Goal: Task Accomplishment & Management: Understand process/instructions

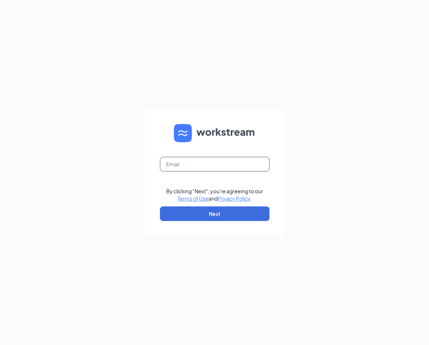
click at [177, 164] on input "text" at bounding box center [214, 164] width 109 height 15
type input "brittany.teverbaugh@ziggiscoffee.com"
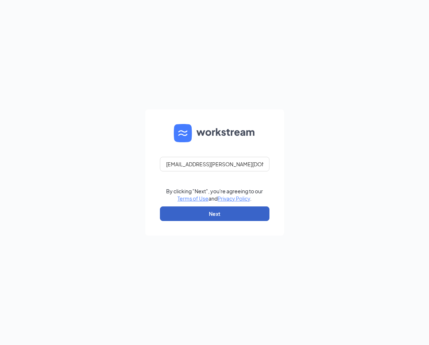
click at [226, 211] on button "Next" at bounding box center [214, 214] width 109 height 15
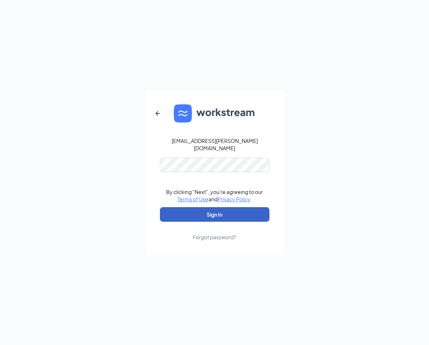
click at [204, 217] on button "Sign In" at bounding box center [214, 214] width 109 height 15
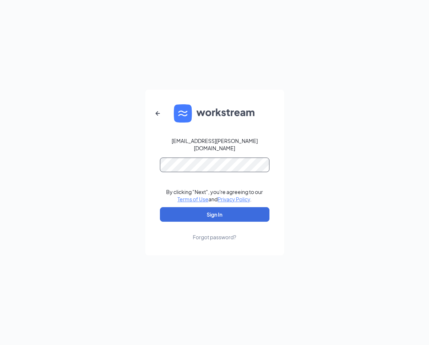
click at [160, 207] on button "Sign In" at bounding box center [214, 214] width 109 height 15
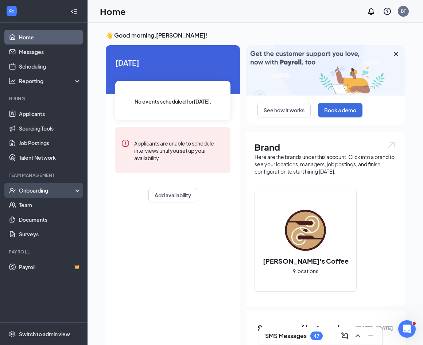
click at [32, 191] on div "Onboarding" at bounding box center [47, 190] width 56 height 7
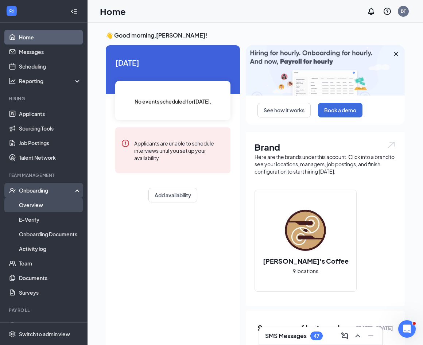
click at [36, 202] on link "Overview" at bounding box center [50, 205] width 62 height 15
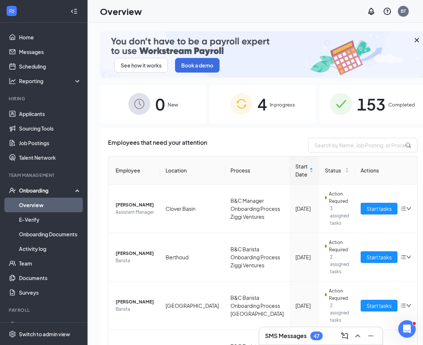
click at [365, 105] on span "153" at bounding box center [371, 104] width 28 height 25
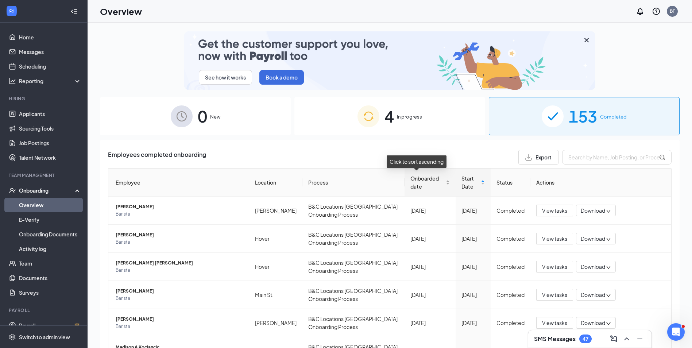
click at [428, 185] on span "Onboarded date" at bounding box center [428, 182] width 34 height 16
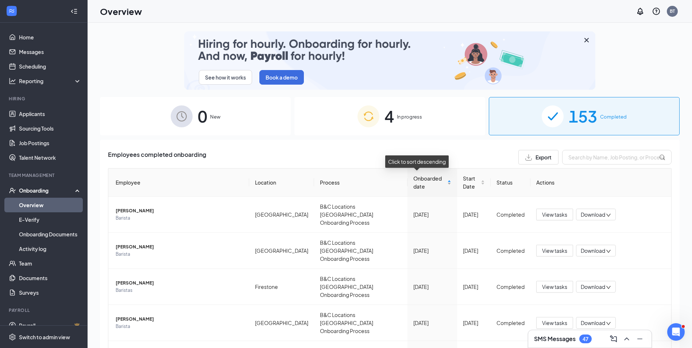
click at [428, 180] on div "Onboarded date" at bounding box center [432, 182] width 38 height 16
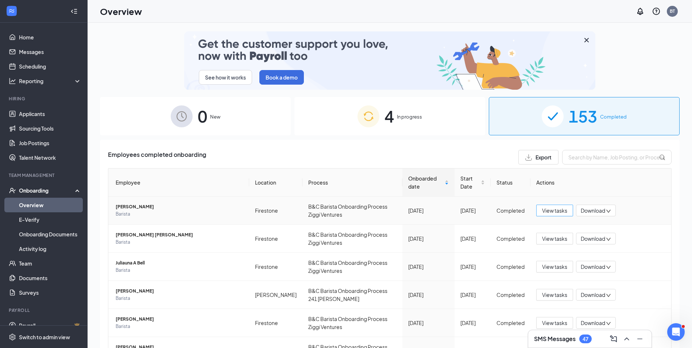
click at [428, 207] on span "View tasks" at bounding box center [554, 211] width 25 height 8
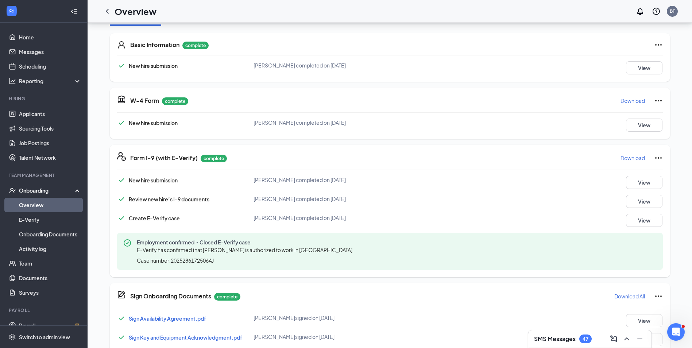
scroll to position [109, 0]
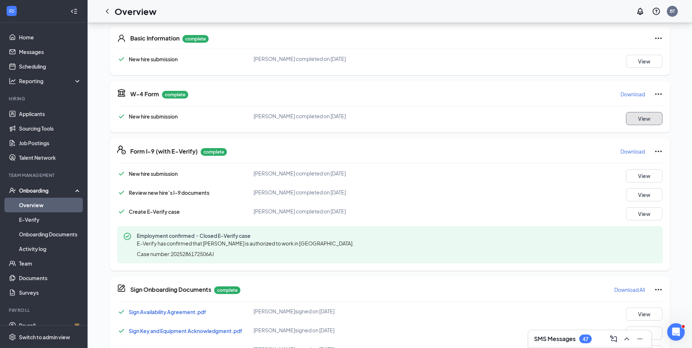
click at [428, 120] on button "View" at bounding box center [644, 118] width 36 height 13
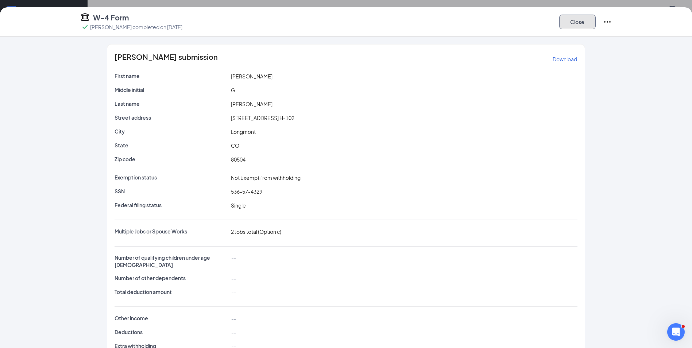
click at [428, 23] on button "Close" at bounding box center [577, 22] width 36 height 15
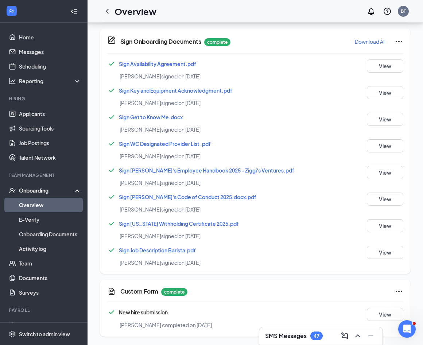
scroll to position [400, 0]
click at [107, 9] on icon "ChevronLeft" at bounding box center [107, 11] width 9 height 9
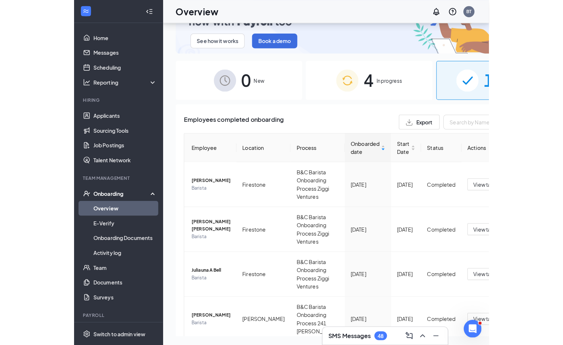
scroll to position [33, 0]
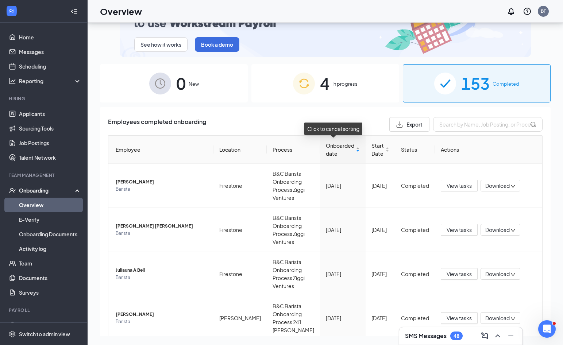
click at [336, 154] on span "Onboarded date" at bounding box center [340, 150] width 28 height 16
click at [349, 150] on div "Onboarded date" at bounding box center [343, 150] width 34 height 16
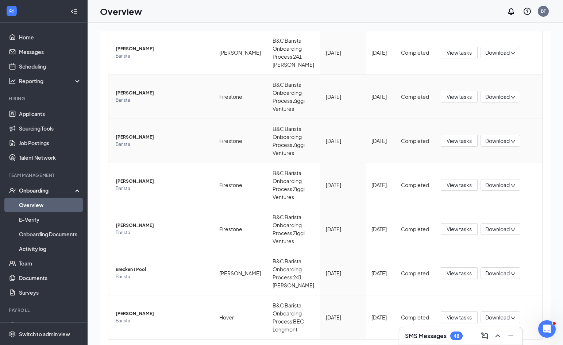
scroll to position [302, 0]
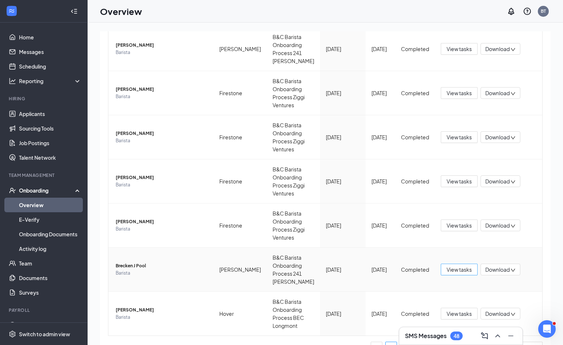
click at [448, 266] on span "View tasks" at bounding box center [459, 270] width 25 height 8
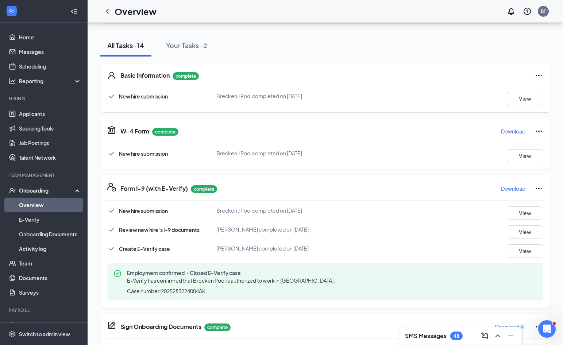
scroll to position [73, 0]
click at [518, 131] on p "Download" at bounding box center [513, 130] width 24 height 7
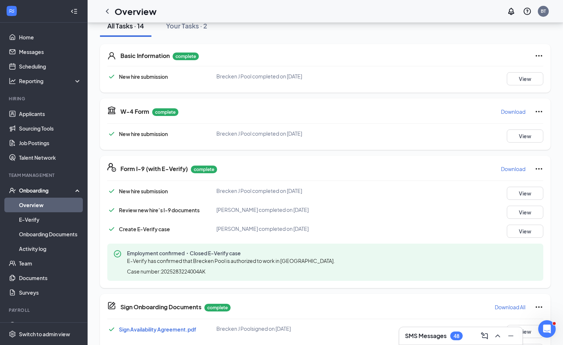
scroll to position [109, 0]
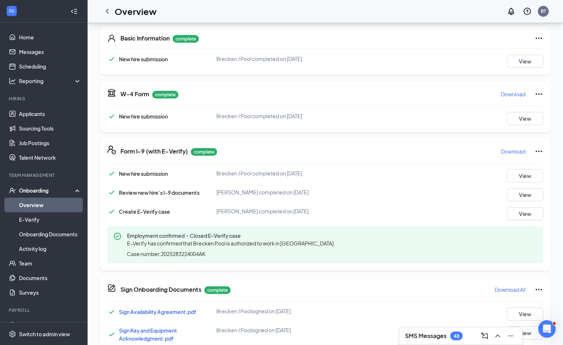
click at [517, 152] on p "Download" at bounding box center [513, 151] width 24 height 7
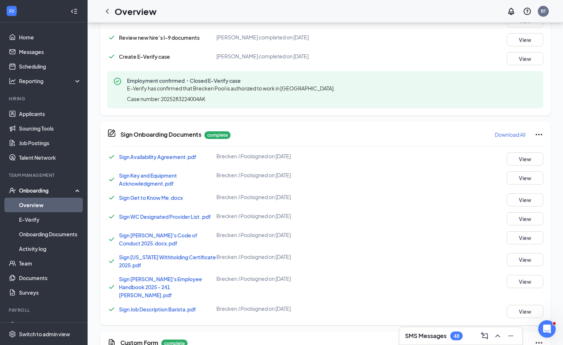
scroll to position [292, 0]
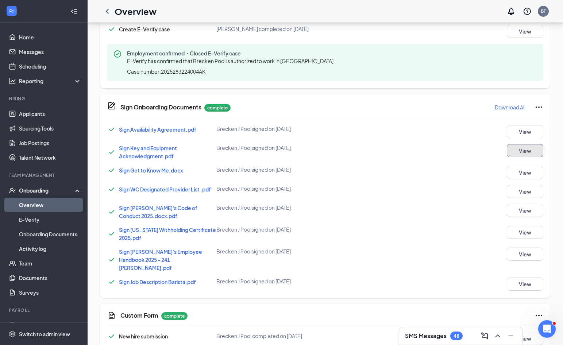
click at [525, 151] on button "View" at bounding box center [525, 150] width 36 height 13
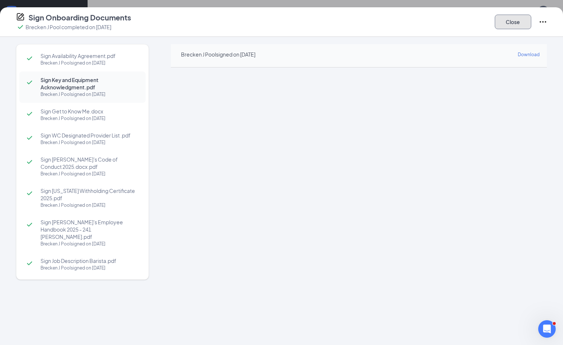
click at [522, 24] on button "Close" at bounding box center [513, 22] width 36 height 15
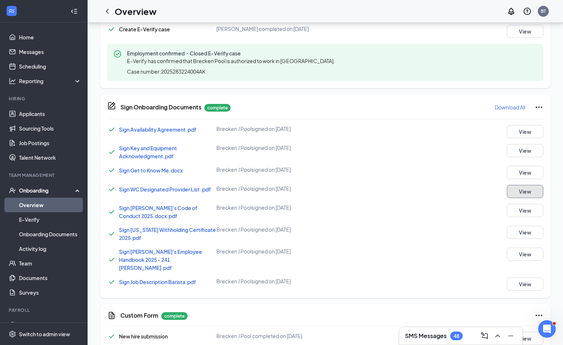
click at [517, 190] on button "View" at bounding box center [525, 191] width 36 height 13
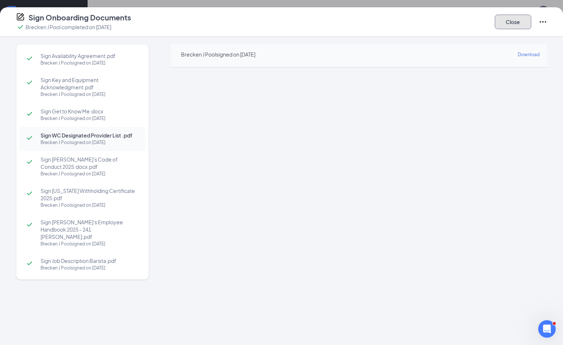
click at [515, 20] on button "Close" at bounding box center [513, 22] width 36 height 15
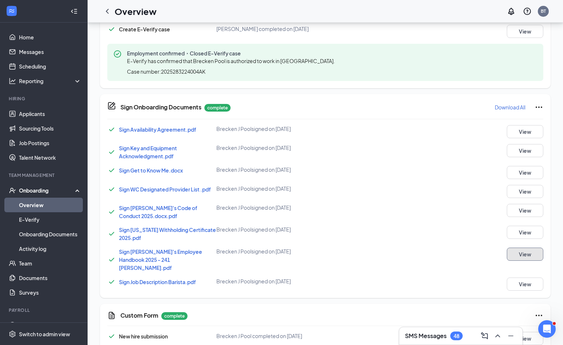
click at [526, 252] on button "View" at bounding box center [525, 254] width 36 height 13
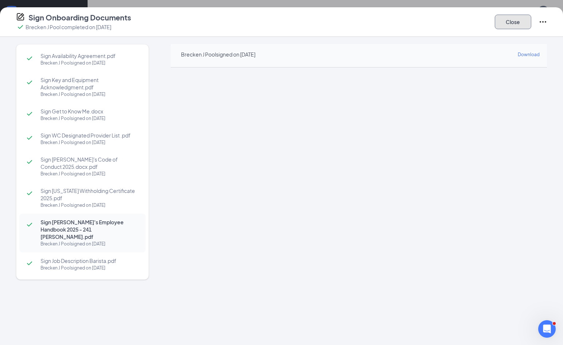
click at [520, 26] on button "Close" at bounding box center [513, 22] width 36 height 15
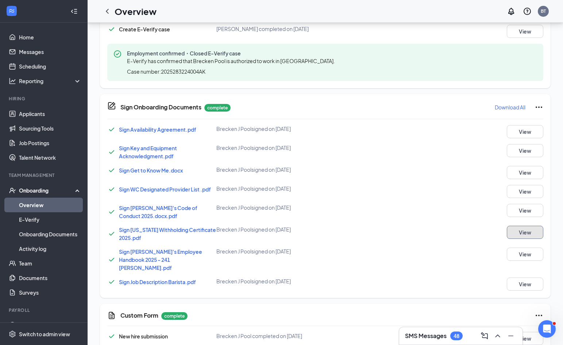
click at [520, 233] on button "View" at bounding box center [525, 232] width 36 height 13
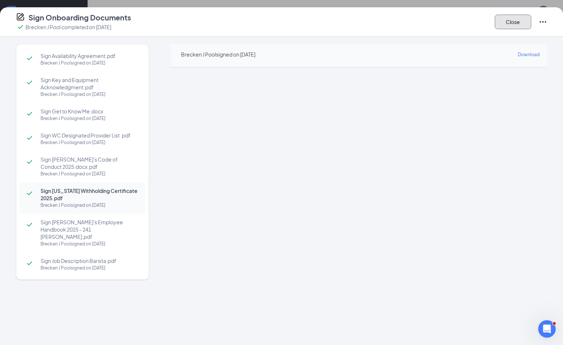
click at [520, 22] on button "Close" at bounding box center [513, 22] width 36 height 15
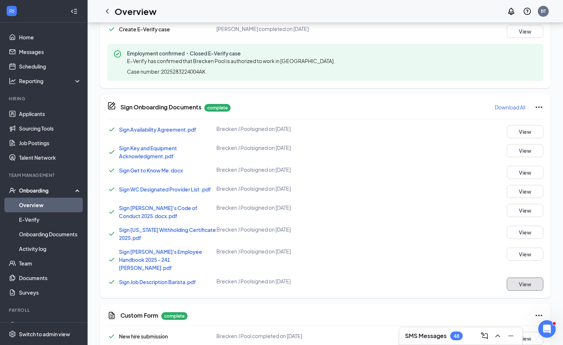
click at [529, 278] on button "View" at bounding box center [525, 284] width 36 height 13
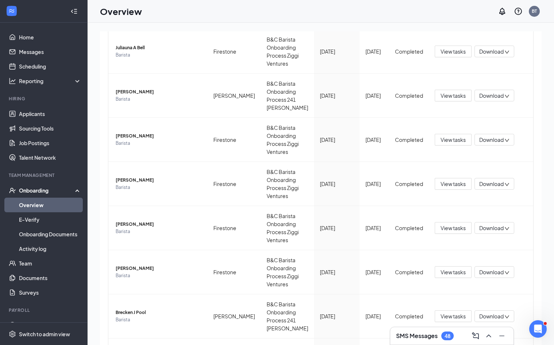
scroll to position [292, 0]
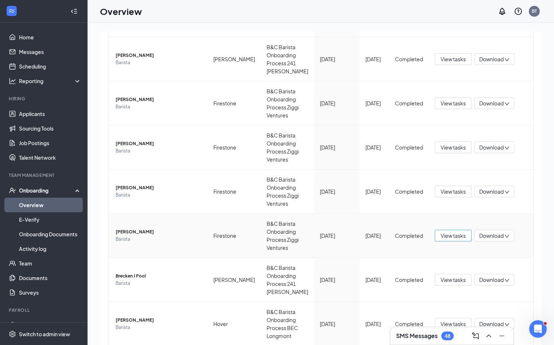
click at [419, 237] on span "View tasks" at bounding box center [453, 236] width 25 height 8
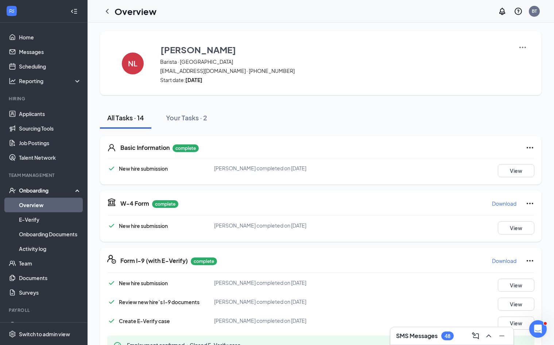
click at [419, 205] on p "Download" at bounding box center [504, 203] width 24 height 7
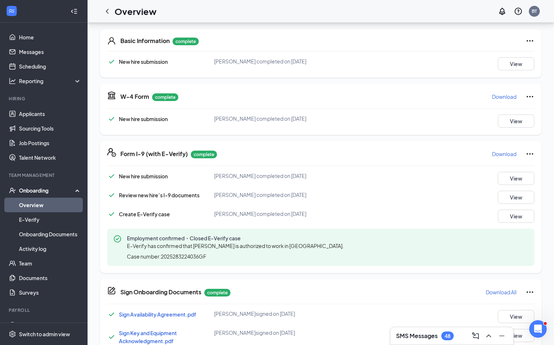
scroll to position [109, 0]
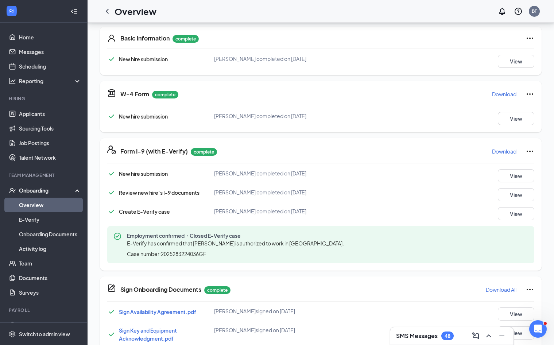
click at [419, 151] on p "Download" at bounding box center [504, 151] width 24 height 7
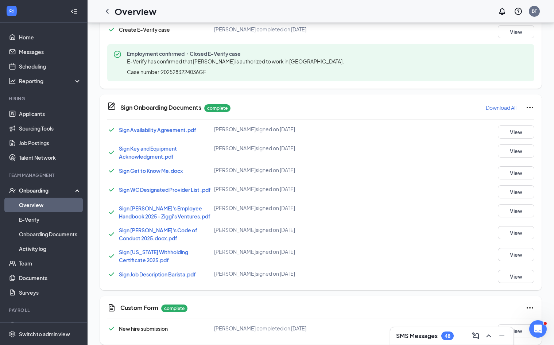
scroll to position [292, 0]
click at [419, 151] on button "View" at bounding box center [516, 150] width 36 height 13
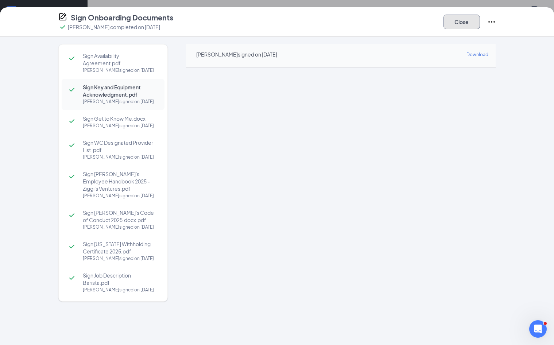
click at [419, 25] on button "Close" at bounding box center [462, 22] width 36 height 15
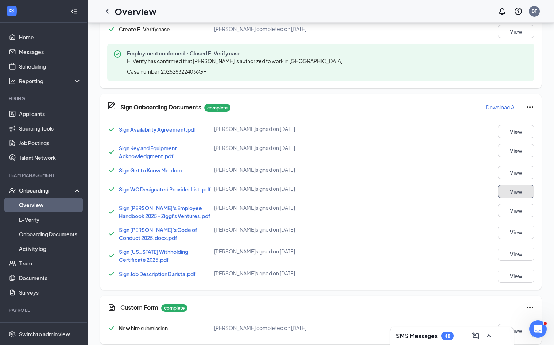
click at [419, 188] on button "View" at bounding box center [516, 191] width 36 height 13
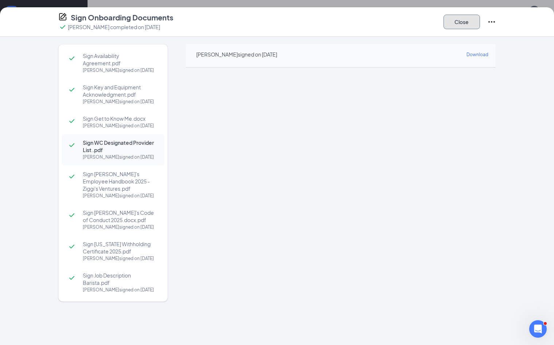
click at [419, 22] on button "Close" at bounding box center [462, 22] width 36 height 15
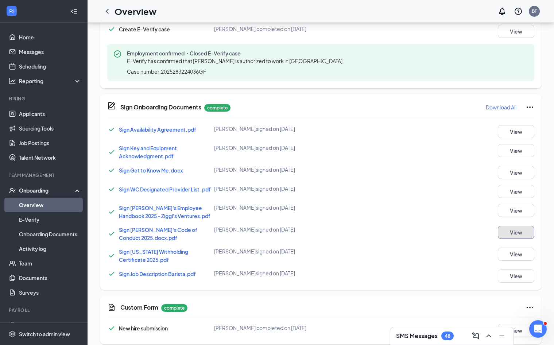
click at [419, 231] on button "View" at bounding box center [516, 232] width 36 height 13
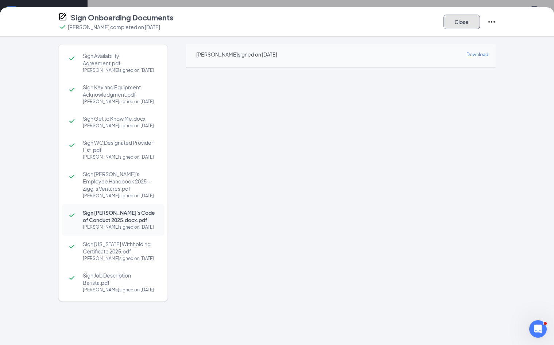
click at [419, 20] on button "Close" at bounding box center [462, 22] width 36 height 15
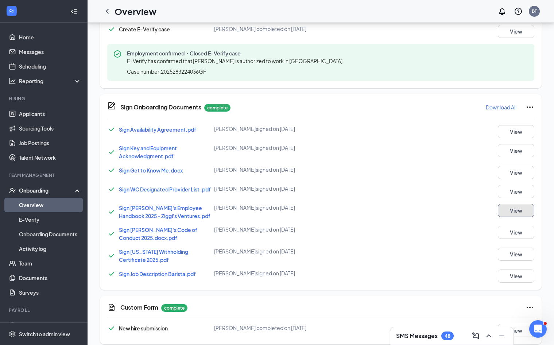
click at [419, 210] on button "View" at bounding box center [516, 210] width 36 height 13
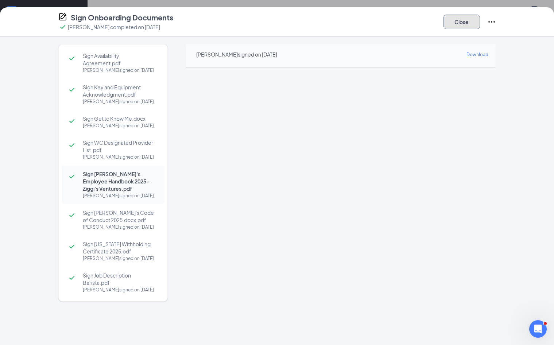
click at [419, 18] on button "Close" at bounding box center [462, 22] width 36 height 15
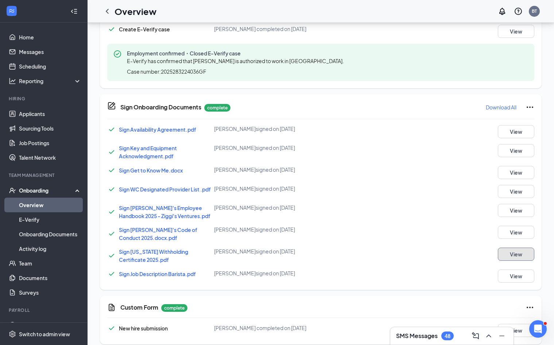
click at [419, 253] on button "View" at bounding box center [516, 254] width 36 height 13
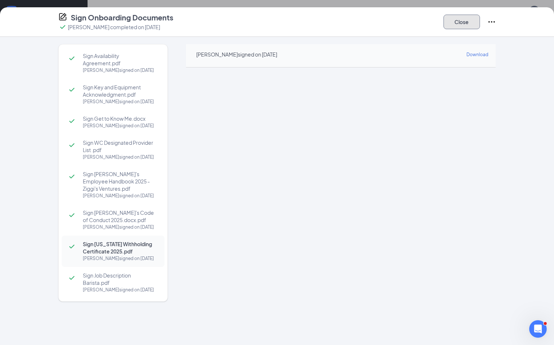
click at [419, 26] on button "Close" at bounding box center [462, 22] width 36 height 15
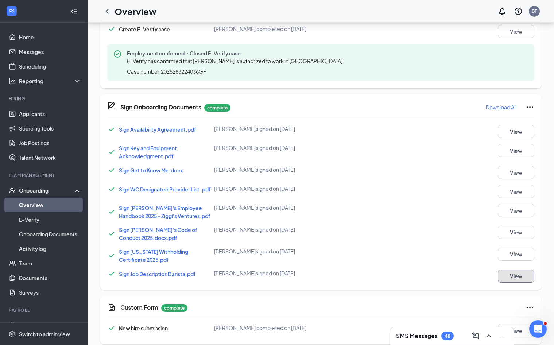
click at [419, 278] on button "View" at bounding box center [516, 276] width 36 height 13
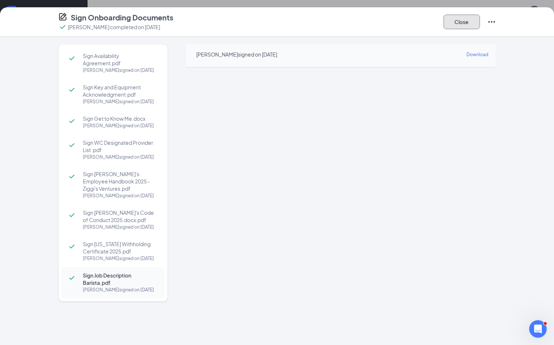
click at [419, 24] on button "Close" at bounding box center [462, 22] width 36 height 15
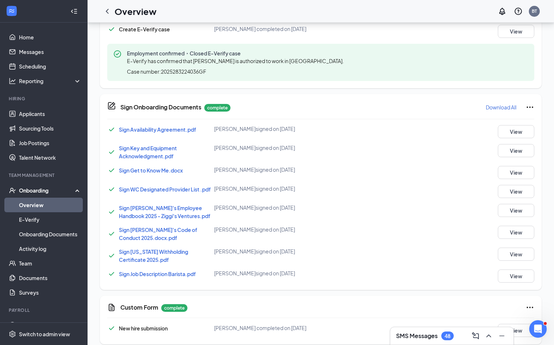
click at [107, 11] on icon "ChevronLeft" at bounding box center [107, 11] width 3 height 5
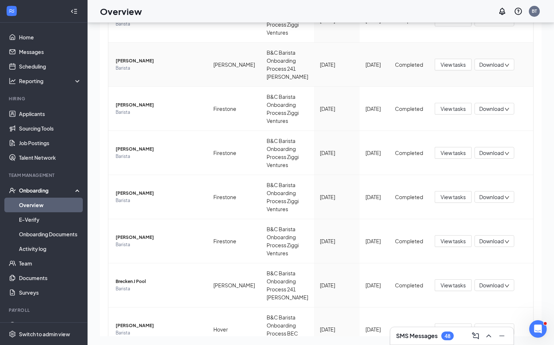
scroll to position [292, 0]
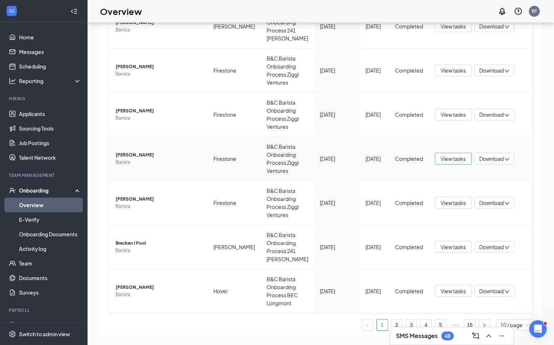
click at [419, 157] on span "View tasks" at bounding box center [453, 159] width 25 height 8
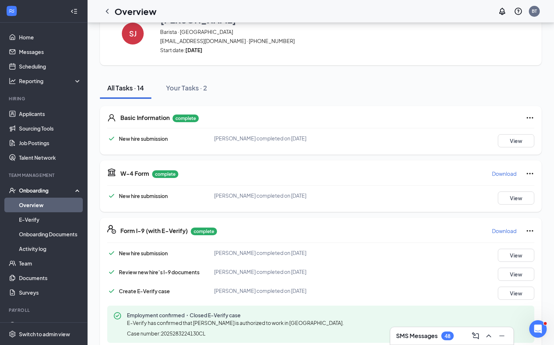
scroll to position [73, 0]
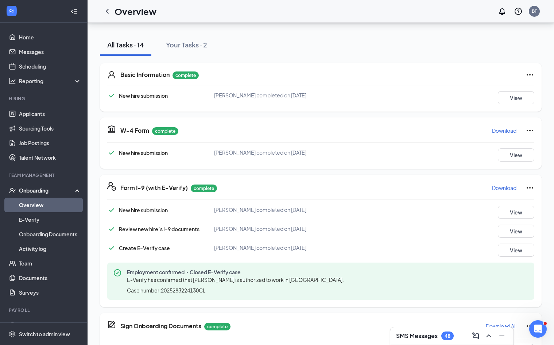
click at [419, 130] on p "Download" at bounding box center [504, 130] width 24 height 7
click at [419, 191] on p "Download" at bounding box center [504, 187] width 24 height 7
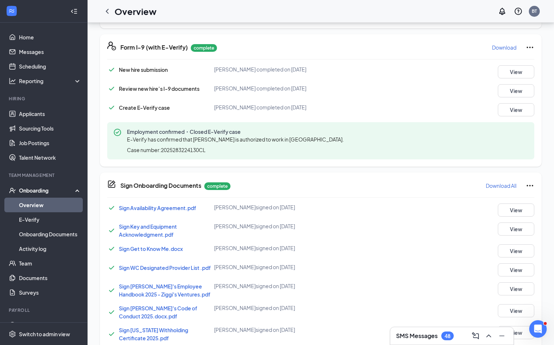
scroll to position [219, 0]
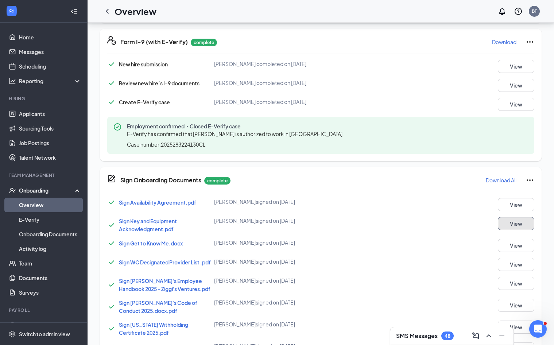
click at [419, 220] on button "View" at bounding box center [516, 223] width 36 height 13
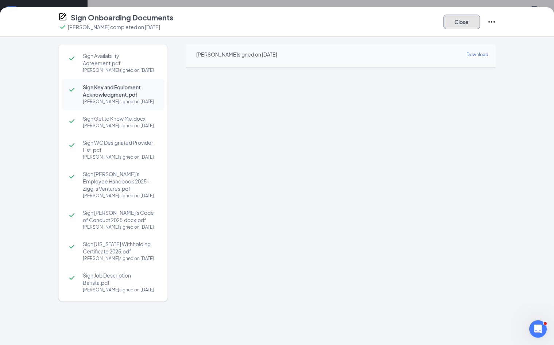
click at [419, 20] on button "Close" at bounding box center [462, 22] width 36 height 15
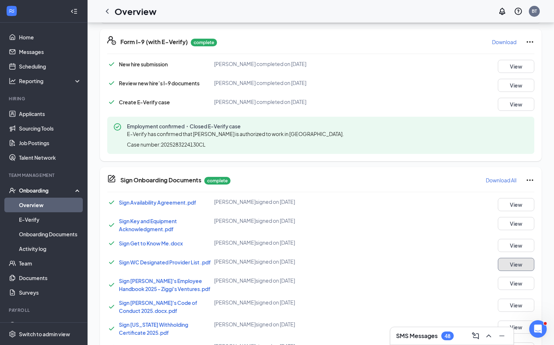
click at [419, 261] on button "View" at bounding box center [516, 264] width 36 height 13
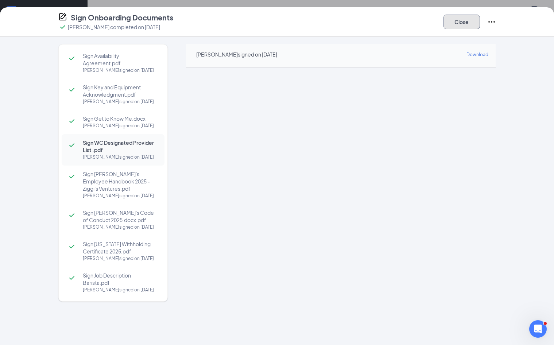
click at [419, 23] on button "Close" at bounding box center [462, 22] width 36 height 15
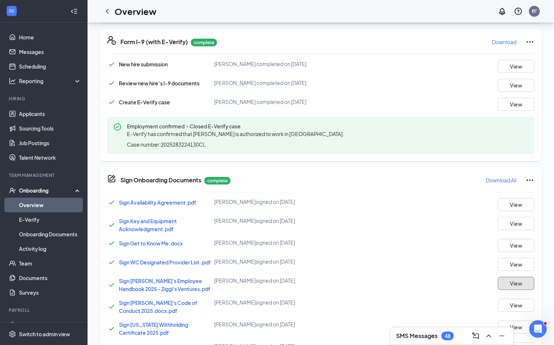
click at [419, 283] on button "View" at bounding box center [516, 283] width 36 height 13
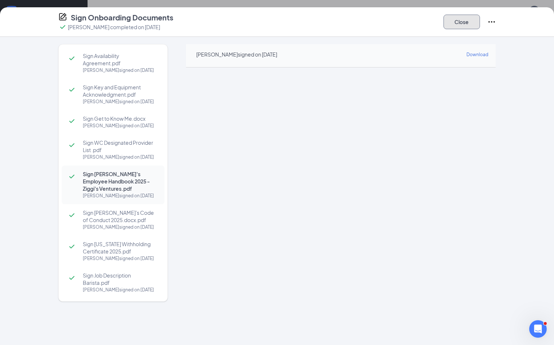
click at [419, 23] on button "Close" at bounding box center [462, 22] width 36 height 15
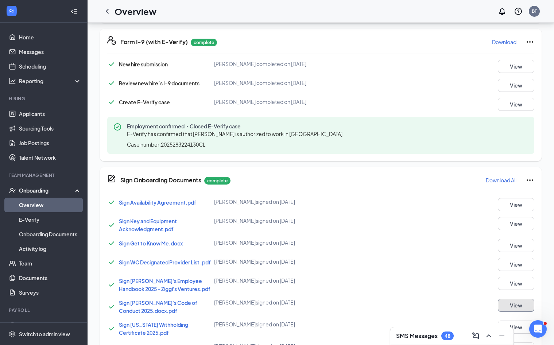
click at [419, 308] on button "View" at bounding box center [516, 305] width 36 height 13
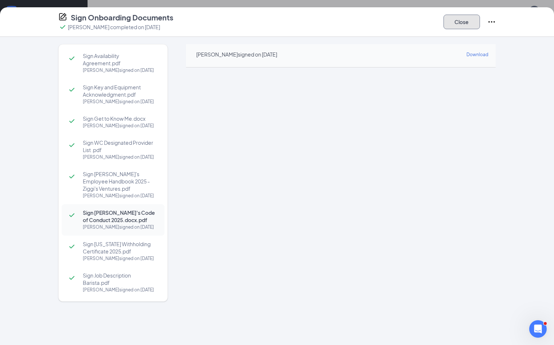
click at [419, 20] on button "Close" at bounding box center [462, 22] width 36 height 15
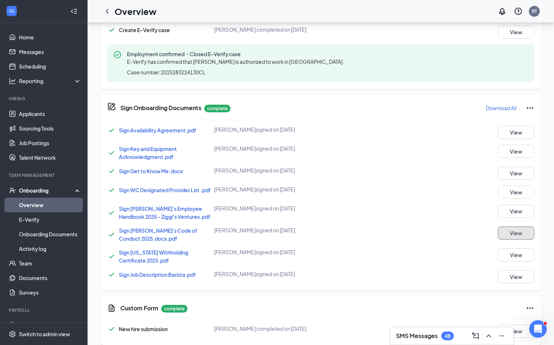
scroll to position [300, 0]
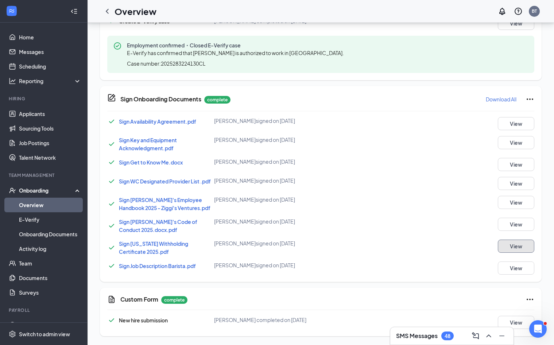
click at [419, 249] on button "View" at bounding box center [516, 246] width 36 height 13
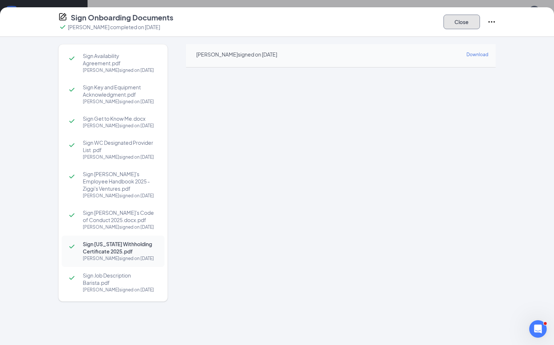
click at [419, 24] on button "Close" at bounding box center [462, 22] width 36 height 15
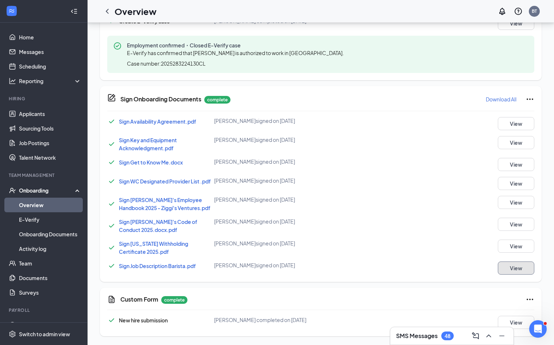
click at [419, 271] on button "View" at bounding box center [516, 268] width 36 height 13
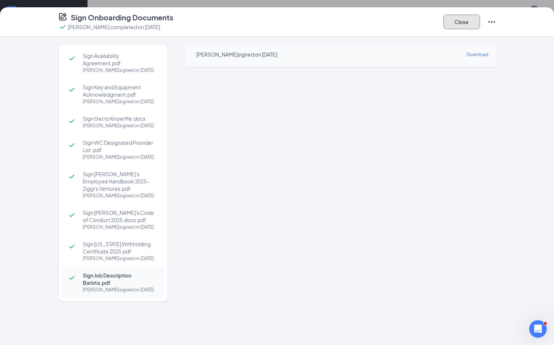
click at [419, 23] on button "Close" at bounding box center [462, 22] width 36 height 15
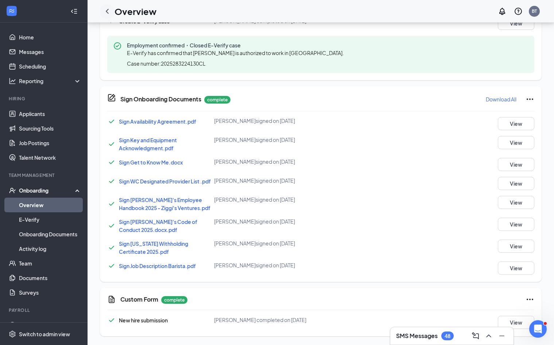
click at [107, 11] on icon "ChevronLeft" at bounding box center [107, 11] width 3 height 5
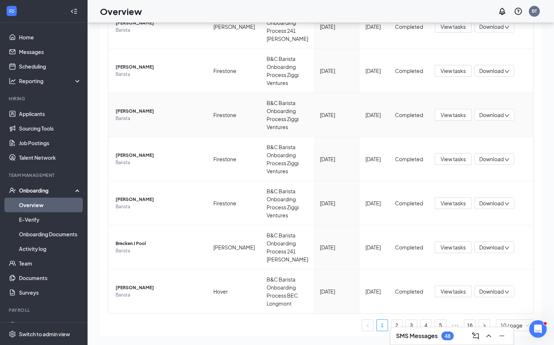
scroll to position [292, 0]
click at [419, 116] on span "View tasks" at bounding box center [453, 115] width 25 height 8
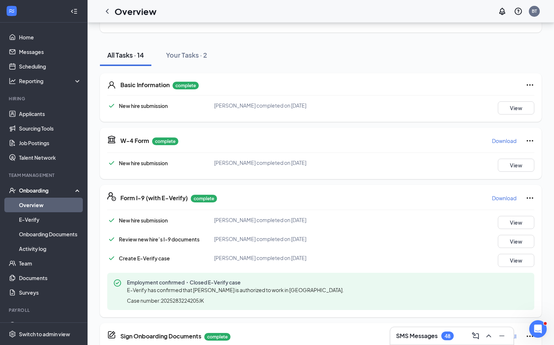
scroll to position [73, 0]
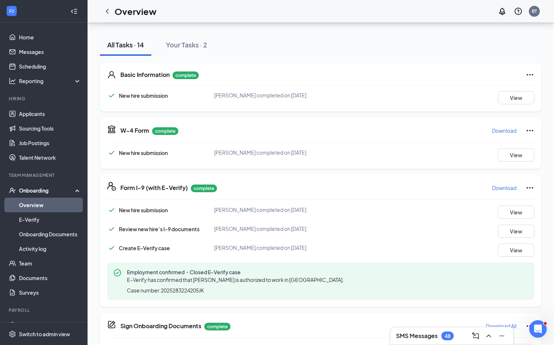
click at [419, 131] on p "Download" at bounding box center [504, 130] width 24 height 7
click at [419, 190] on p "Download" at bounding box center [504, 187] width 24 height 7
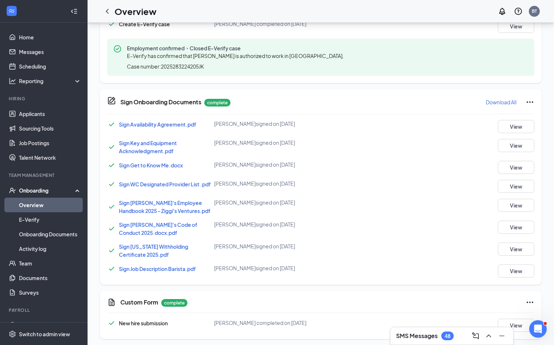
scroll to position [300, 0]
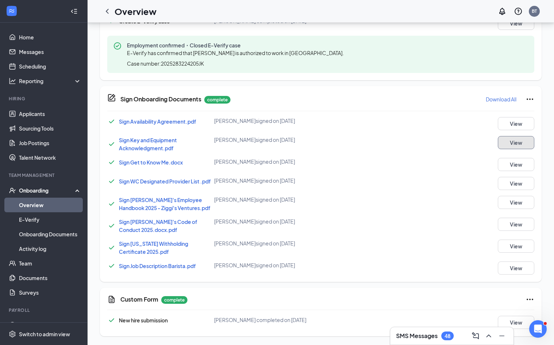
click at [419, 145] on button "View" at bounding box center [516, 142] width 36 height 13
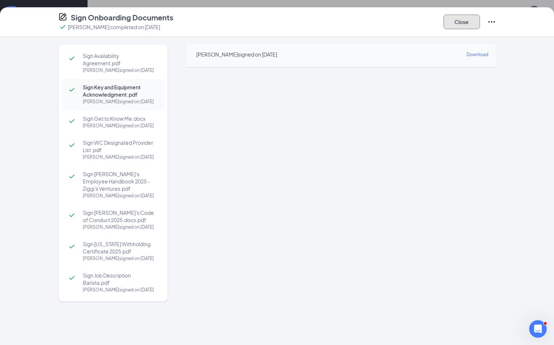
click at [419, 23] on button "Close" at bounding box center [462, 22] width 36 height 15
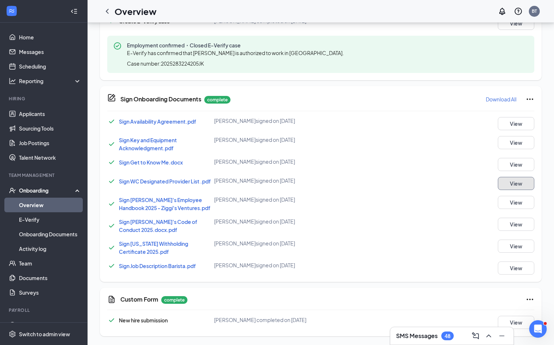
click at [419, 180] on button "View" at bounding box center [516, 183] width 36 height 13
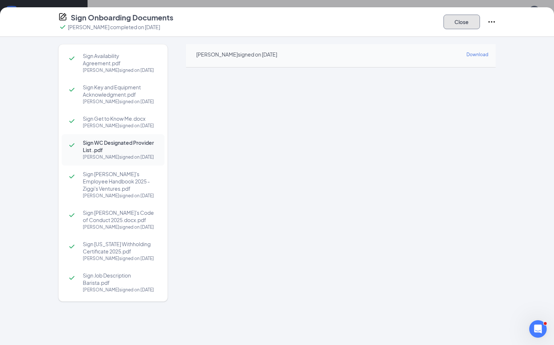
click at [419, 24] on button "Close" at bounding box center [462, 22] width 36 height 15
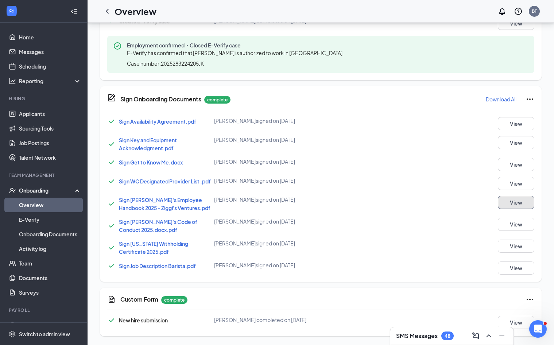
click at [419, 206] on button "View" at bounding box center [516, 202] width 36 height 13
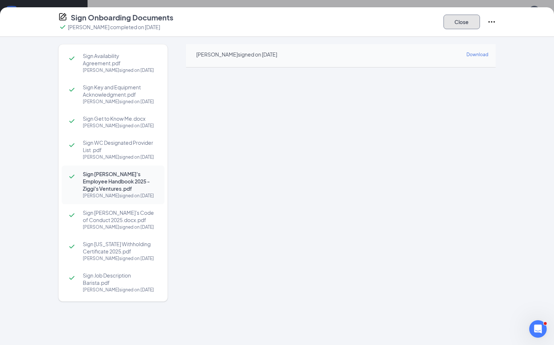
click at [419, 26] on button "Close" at bounding box center [462, 22] width 36 height 15
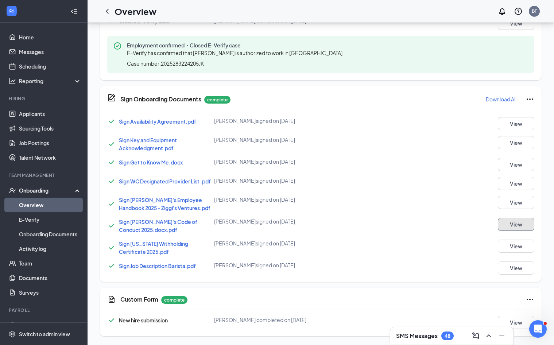
click at [419, 224] on button "View" at bounding box center [516, 224] width 36 height 13
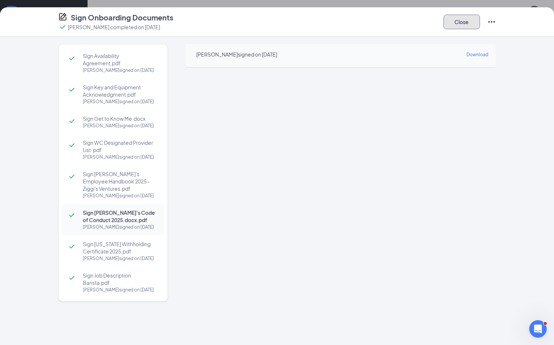
click at [419, 20] on button "Close" at bounding box center [462, 22] width 36 height 15
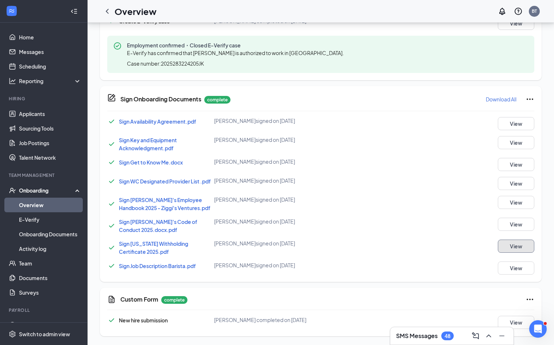
click at [419, 243] on button "View" at bounding box center [516, 246] width 36 height 13
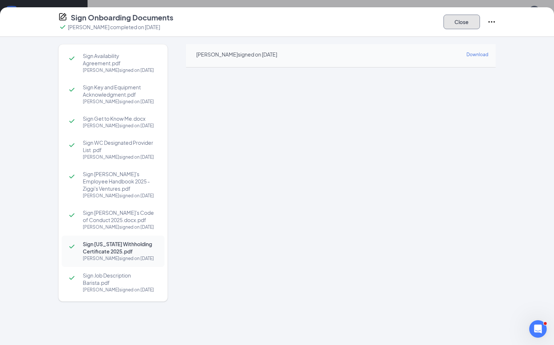
click at [419, 23] on button "Close" at bounding box center [462, 22] width 36 height 15
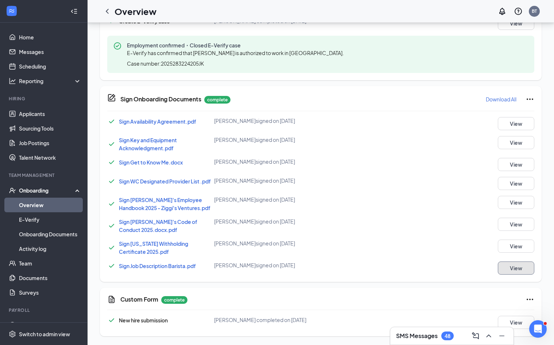
click at [419, 267] on button "View" at bounding box center [516, 268] width 36 height 13
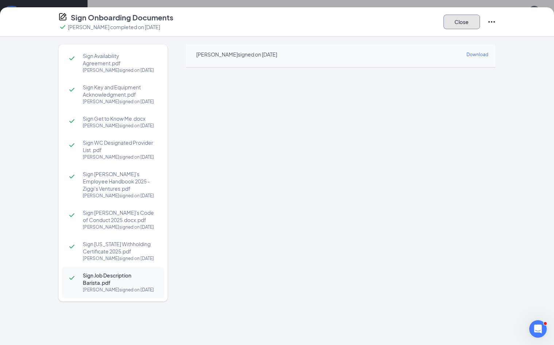
click at [419, 20] on button "Close" at bounding box center [462, 22] width 36 height 15
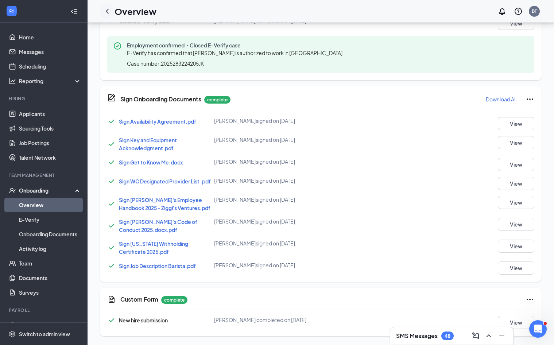
click at [107, 11] on icon "ChevronLeft" at bounding box center [107, 11] width 3 height 5
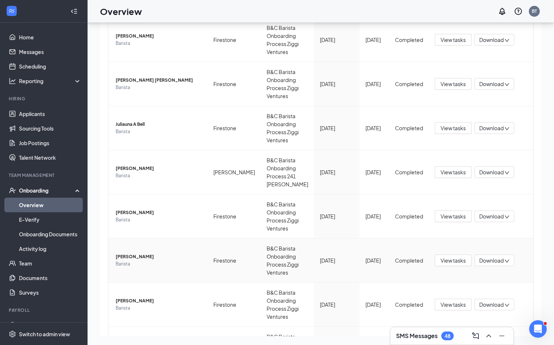
scroll to position [182, 0]
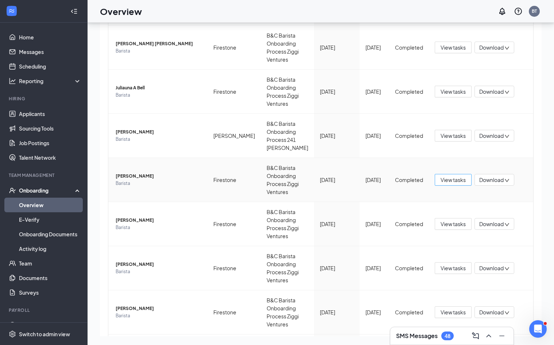
click at [419, 180] on span "View tasks" at bounding box center [453, 180] width 25 height 8
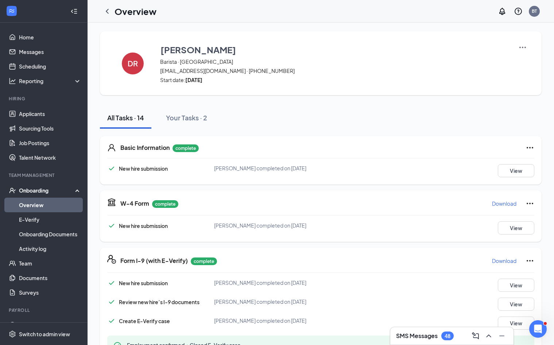
click at [419, 204] on p "Download" at bounding box center [504, 203] width 24 height 7
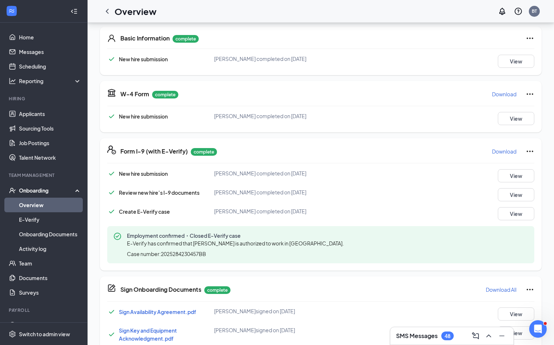
click at [419, 154] on p "Download" at bounding box center [504, 151] width 24 height 7
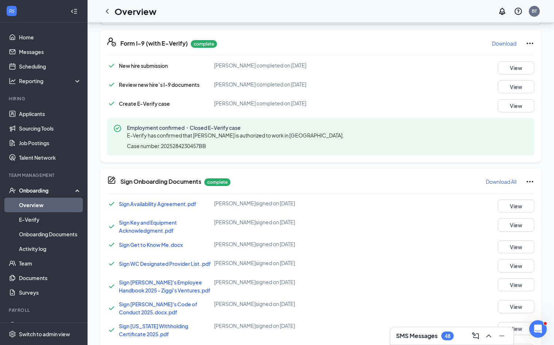
scroll to position [219, 0]
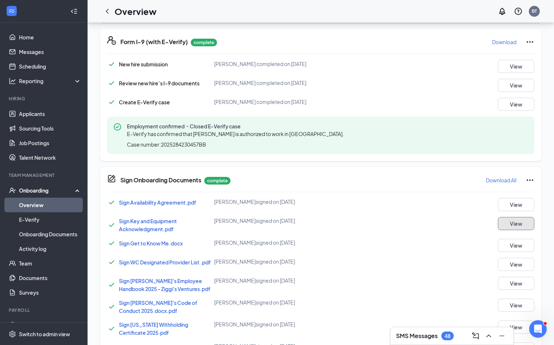
click at [419, 222] on button "View" at bounding box center [516, 223] width 36 height 13
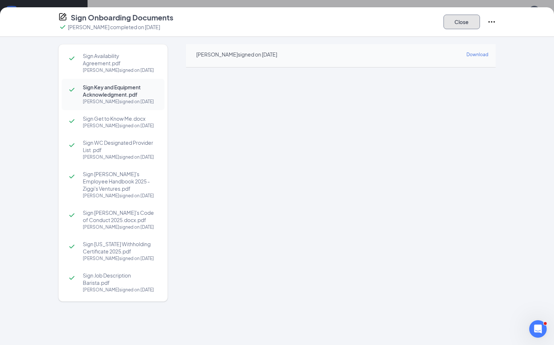
click at [419, 22] on button "Close" at bounding box center [462, 22] width 36 height 15
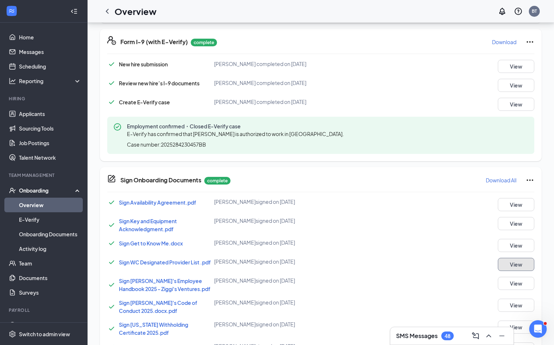
click at [419, 262] on button "View" at bounding box center [516, 264] width 36 height 13
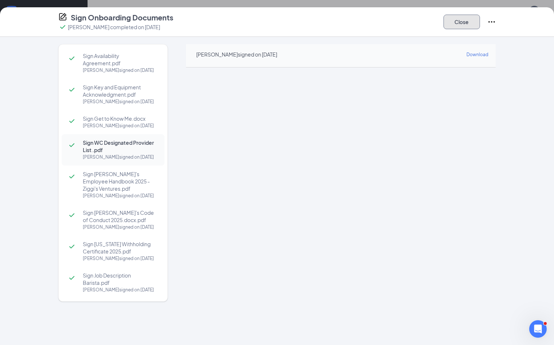
click at [419, 20] on button "Close" at bounding box center [462, 22] width 36 height 15
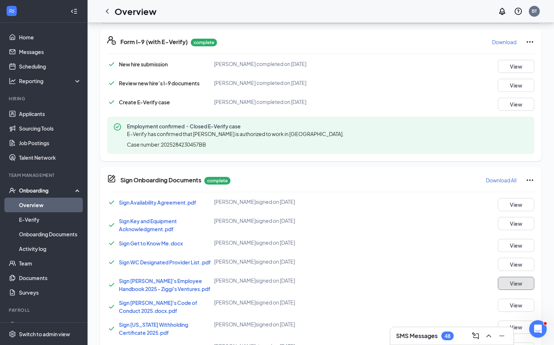
click at [419, 288] on button "View" at bounding box center [516, 283] width 36 height 13
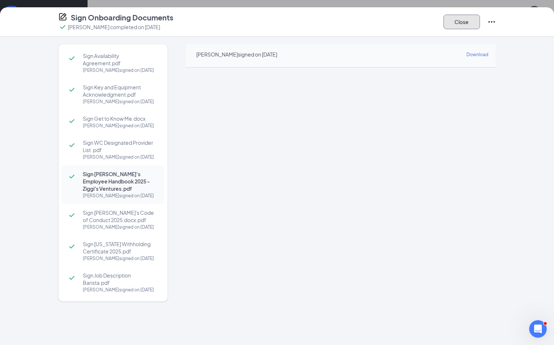
click at [419, 22] on button "Close" at bounding box center [462, 22] width 36 height 15
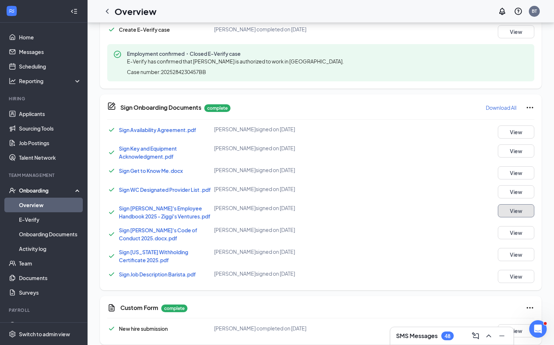
scroll to position [292, 0]
click at [419, 230] on button "View" at bounding box center [516, 232] width 36 height 13
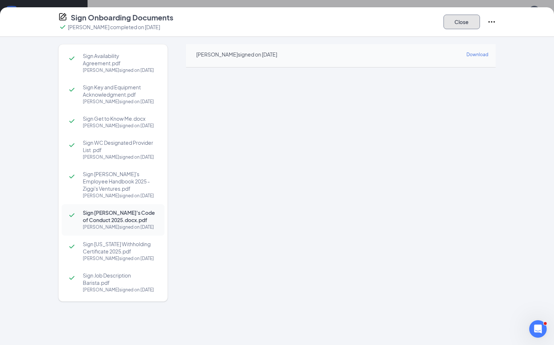
click at [419, 22] on button "Close" at bounding box center [462, 22] width 36 height 15
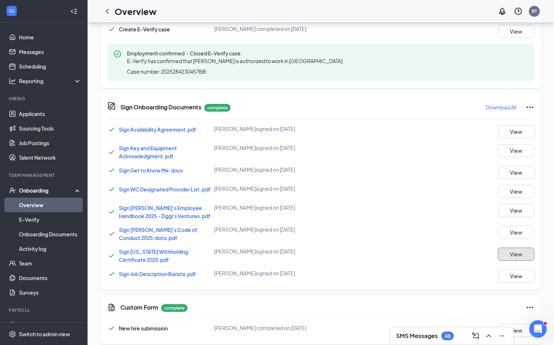
click at [419, 255] on button "View" at bounding box center [516, 254] width 36 height 13
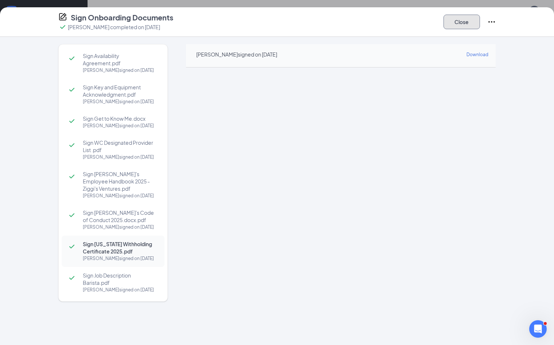
click at [419, 18] on button "Close" at bounding box center [462, 22] width 36 height 15
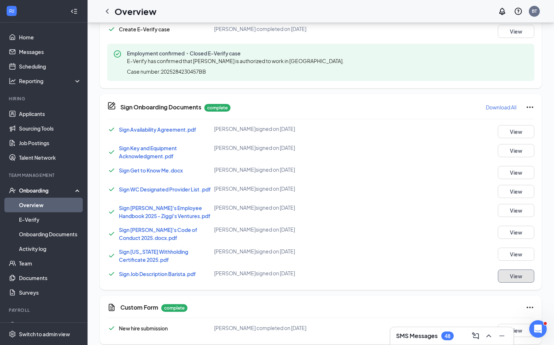
click at [419, 275] on button "View" at bounding box center [516, 276] width 36 height 13
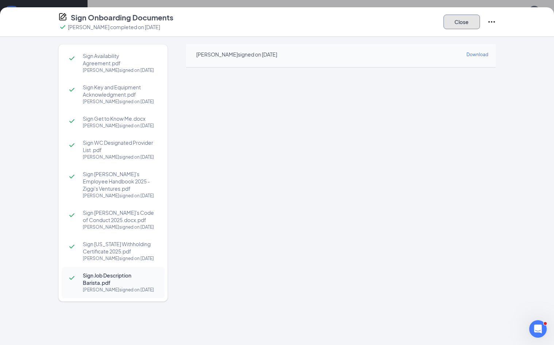
click at [419, 25] on button "Close" at bounding box center [462, 22] width 36 height 15
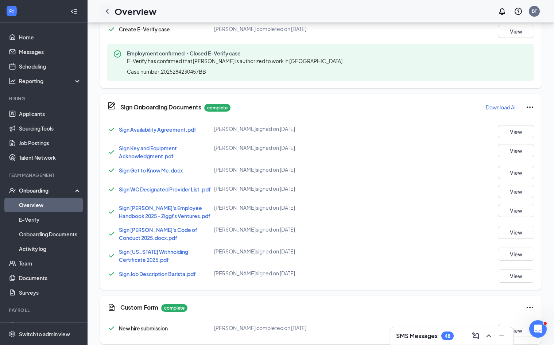
click at [112, 12] on div at bounding box center [107, 11] width 15 height 15
click at [110, 11] on icon "ChevronLeft" at bounding box center [107, 11] width 9 height 9
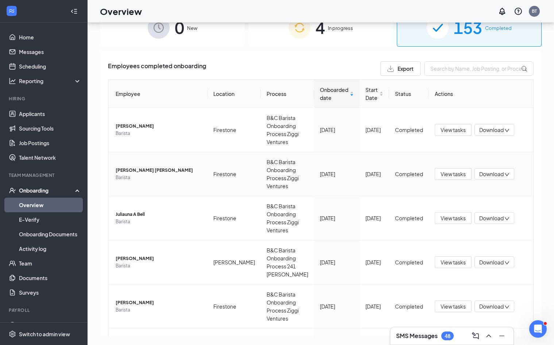
scroll to position [109, 0]
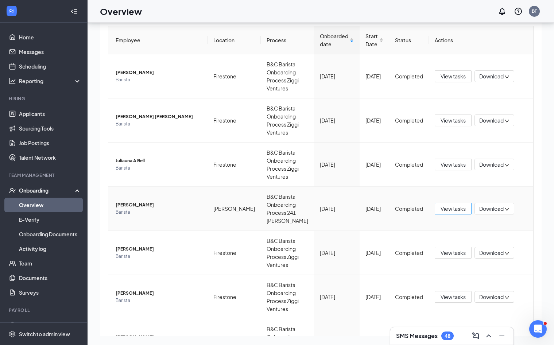
click at [419, 211] on span "View tasks" at bounding box center [453, 209] width 25 height 8
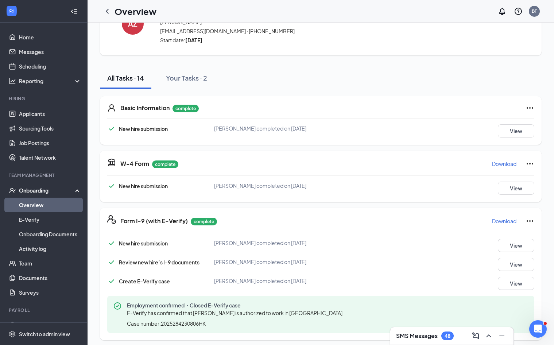
scroll to position [73, 0]
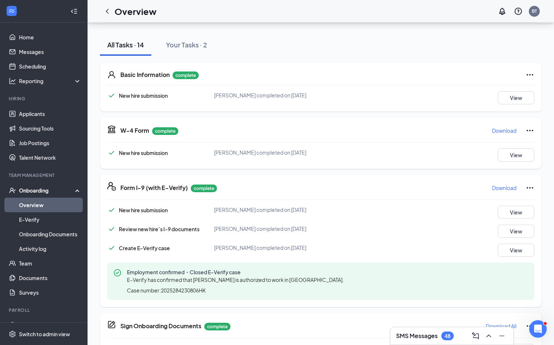
click at [419, 129] on p "Download" at bounding box center [504, 130] width 24 height 7
click at [419, 187] on p "Download" at bounding box center [504, 187] width 24 height 7
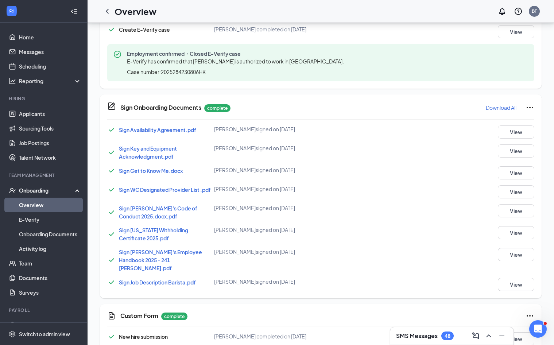
scroll to position [292, 0]
click at [419, 150] on button "View" at bounding box center [516, 150] width 36 height 13
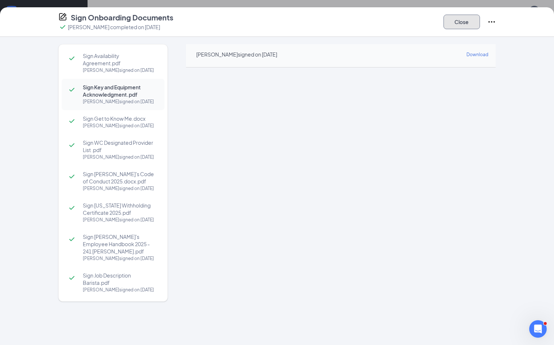
click at [419, 21] on button "Close" at bounding box center [462, 22] width 36 height 15
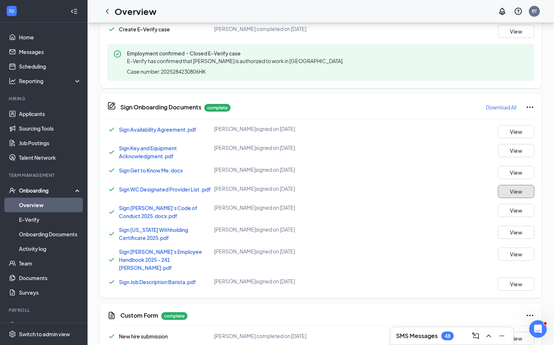
click at [419, 188] on button "View" at bounding box center [516, 191] width 36 height 13
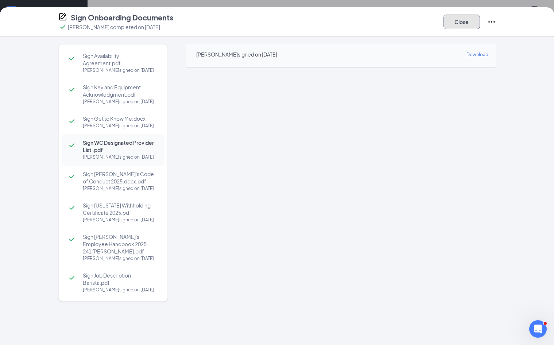
click at [419, 20] on button "Close" at bounding box center [462, 22] width 36 height 15
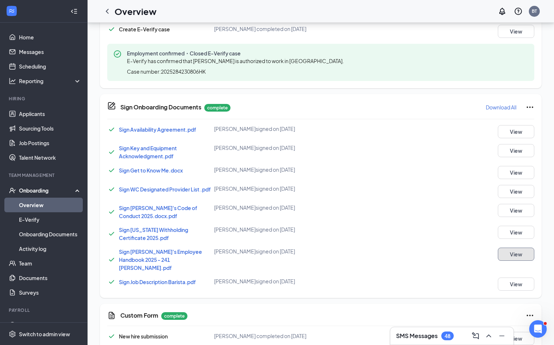
click at [419, 256] on button "View" at bounding box center [516, 254] width 36 height 13
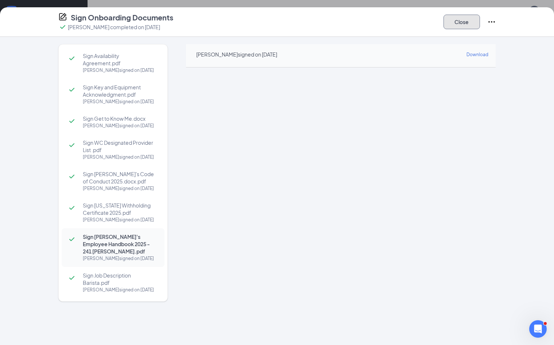
click at [419, 22] on button "Close" at bounding box center [462, 22] width 36 height 15
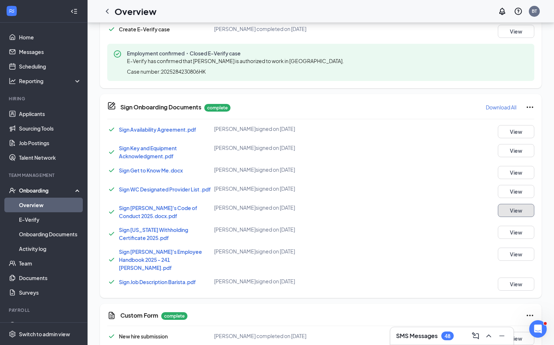
click at [419, 211] on button "View" at bounding box center [516, 210] width 36 height 13
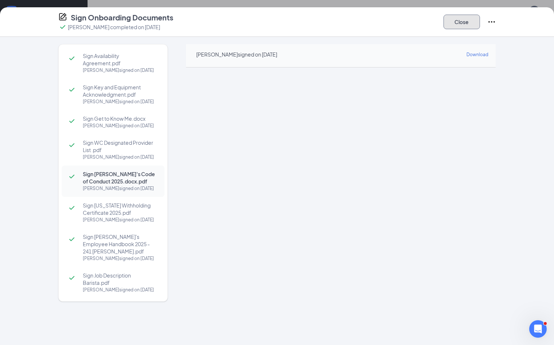
drag, startPoint x: 466, startPoint y: 23, endPoint x: 459, endPoint y: 22, distance: 7.4
click at [419, 23] on button "Close" at bounding box center [462, 22] width 36 height 15
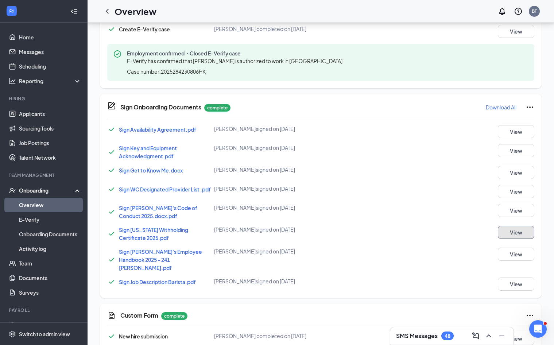
click at [419, 234] on button "View" at bounding box center [516, 232] width 36 height 13
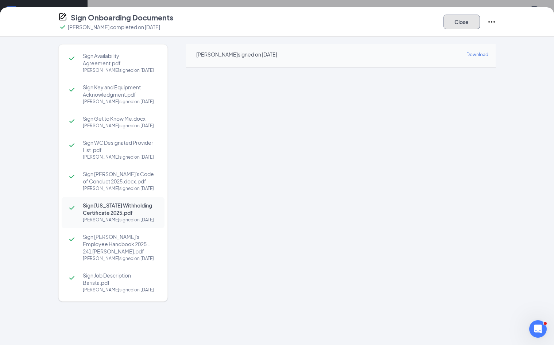
click at [419, 18] on button "Close" at bounding box center [462, 22] width 36 height 15
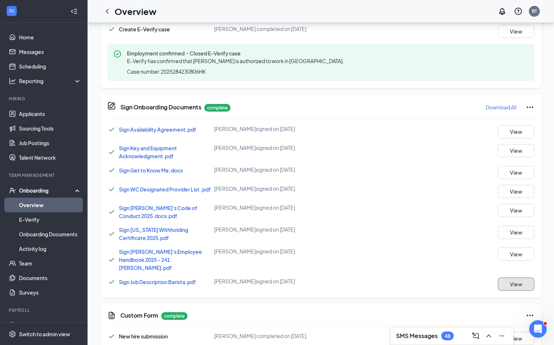
click at [419, 278] on button "View" at bounding box center [516, 284] width 36 height 13
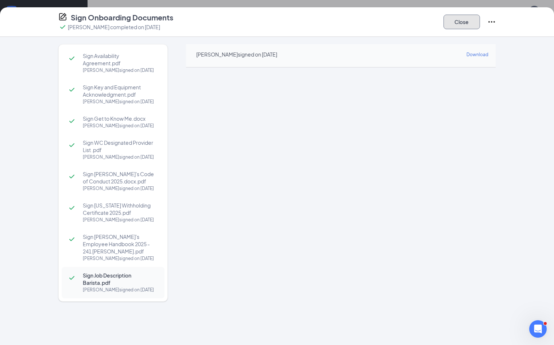
click at [419, 22] on button "Close" at bounding box center [462, 22] width 36 height 15
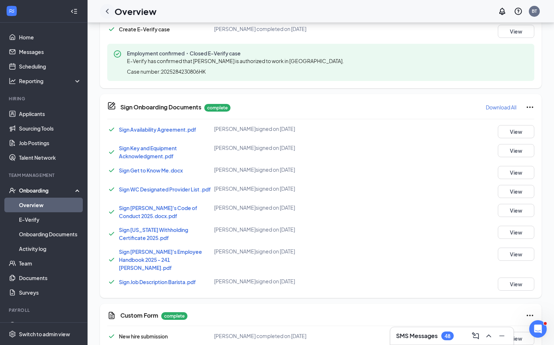
click at [108, 12] on icon "ChevronLeft" at bounding box center [107, 11] width 3 height 5
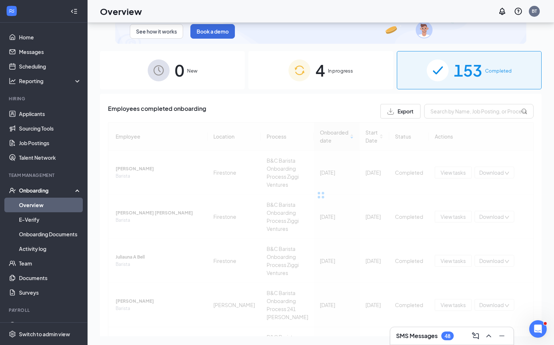
scroll to position [36, 0]
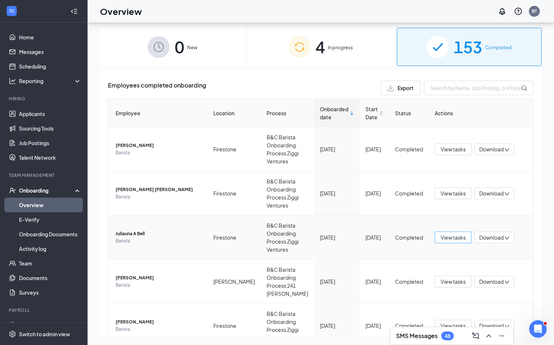
click at [419, 238] on span "View tasks" at bounding box center [453, 238] width 25 height 8
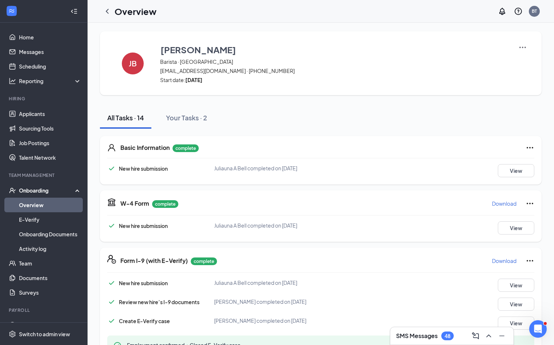
click at [419, 204] on p "Download" at bounding box center [504, 203] width 24 height 7
click at [419, 262] on p "Download" at bounding box center [504, 260] width 24 height 7
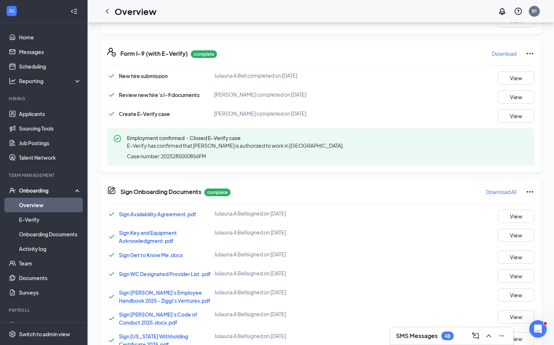
scroll to position [255, 0]
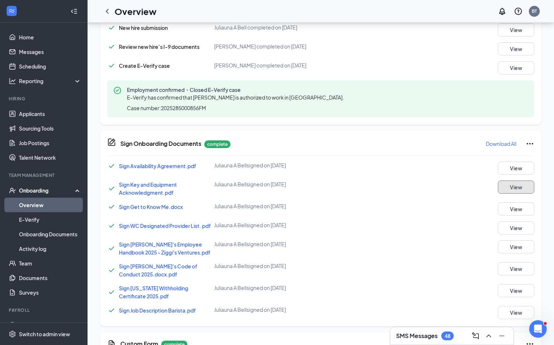
click at [419, 187] on button "View" at bounding box center [516, 187] width 36 height 13
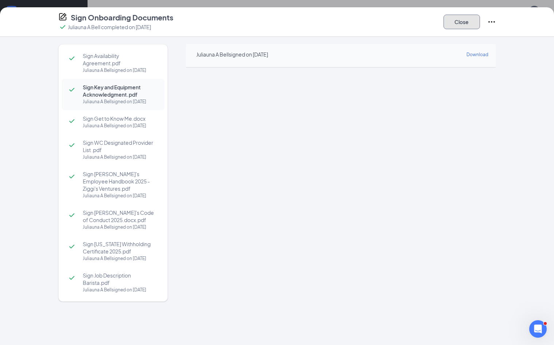
click at [419, 23] on button "Close" at bounding box center [462, 22] width 36 height 15
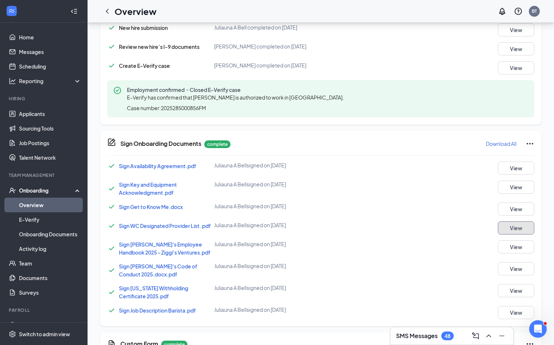
click at [419, 230] on button "View" at bounding box center [516, 228] width 36 height 13
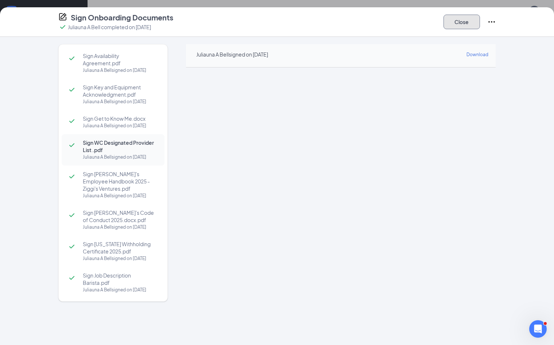
click at [419, 21] on button "Close" at bounding box center [462, 22] width 36 height 15
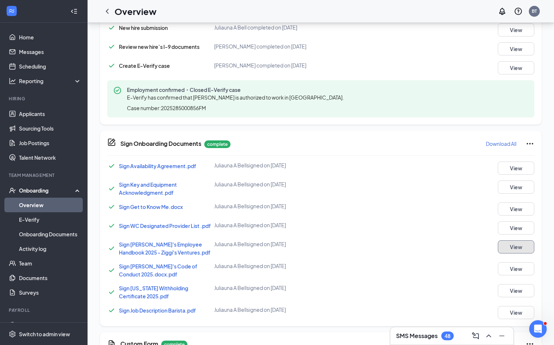
click at [419, 244] on button "View" at bounding box center [516, 246] width 36 height 13
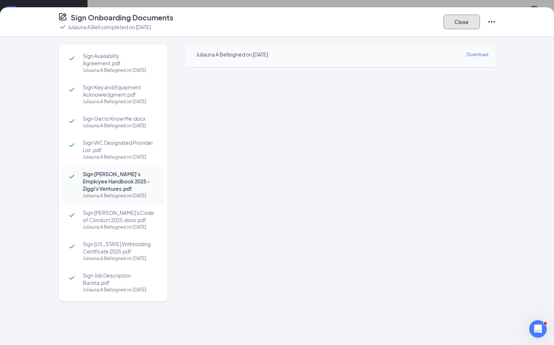
click at [419, 21] on button "Close" at bounding box center [462, 22] width 36 height 15
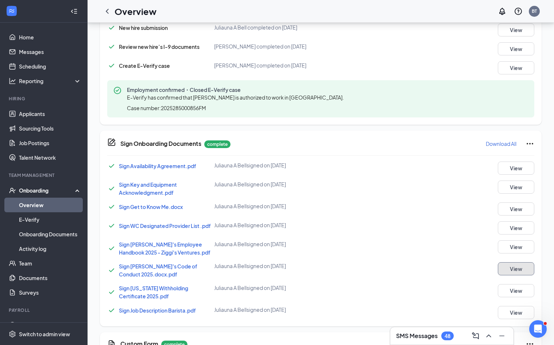
click at [419, 272] on button "View" at bounding box center [516, 268] width 36 height 13
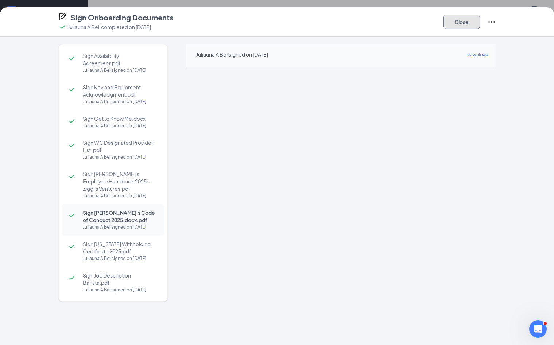
click at [419, 24] on button "Close" at bounding box center [462, 22] width 36 height 15
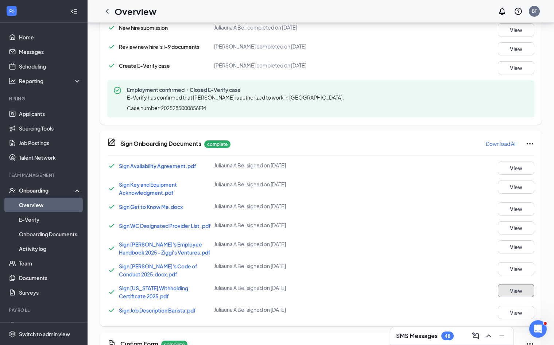
click at [419, 289] on button "View" at bounding box center [516, 290] width 36 height 13
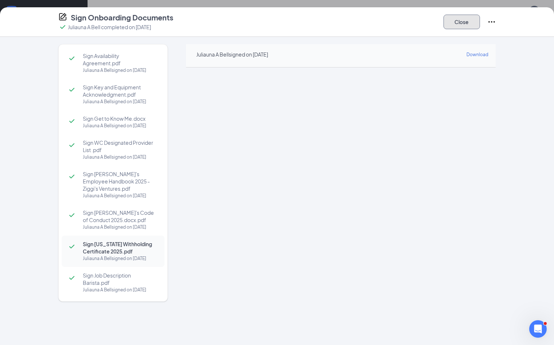
click at [419, 19] on button "Close" at bounding box center [462, 22] width 36 height 15
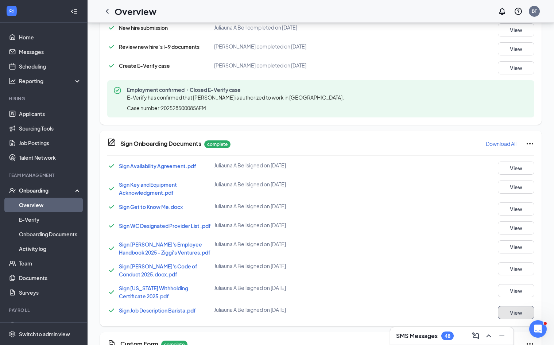
click at [419, 311] on button "View" at bounding box center [516, 312] width 36 height 13
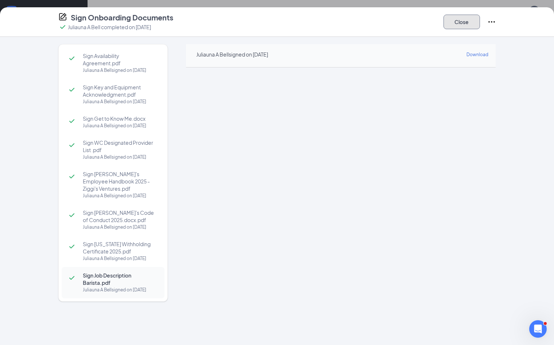
click at [419, 21] on button "Close" at bounding box center [462, 22] width 36 height 15
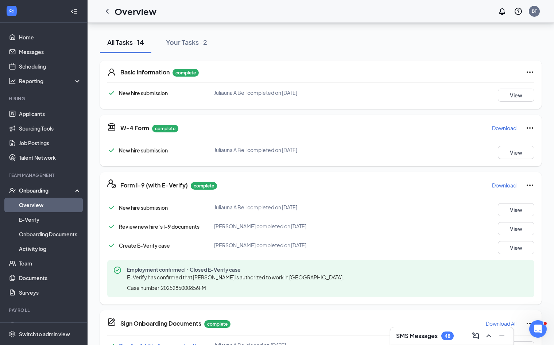
scroll to position [73, 0]
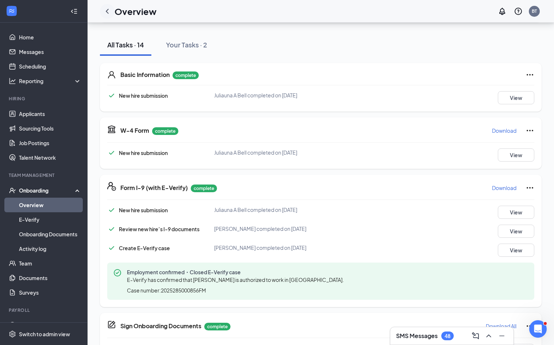
click at [108, 10] on icon "ChevronLeft" at bounding box center [107, 11] width 3 height 5
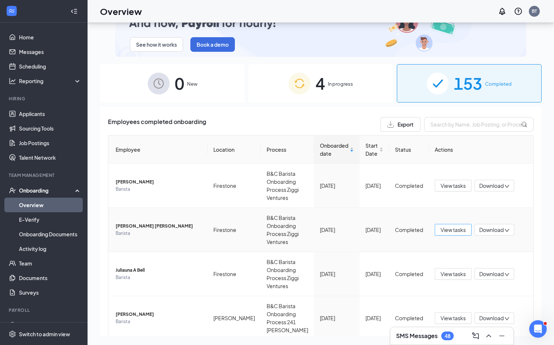
click at [419, 231] on span "View tasks" at bounding box center [453, 230] width 25 height 8
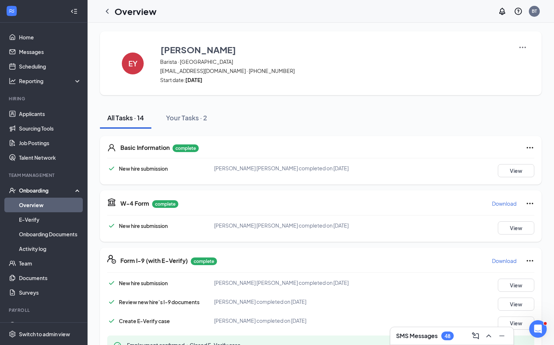
click at [419, 208] on button "Download" at bounding box center [504, 204] width 25 height 12
click at [419, 259] on p "Download" at bounding box center [504, 260] width 24 height 7
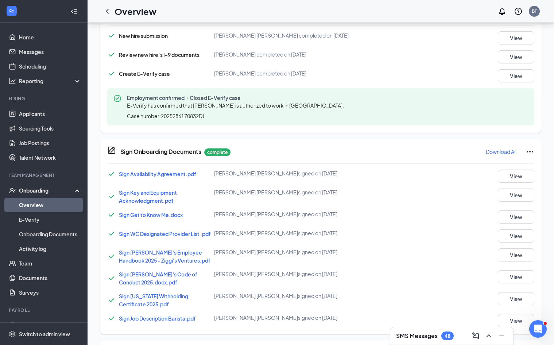
scroll to position [292, 0]
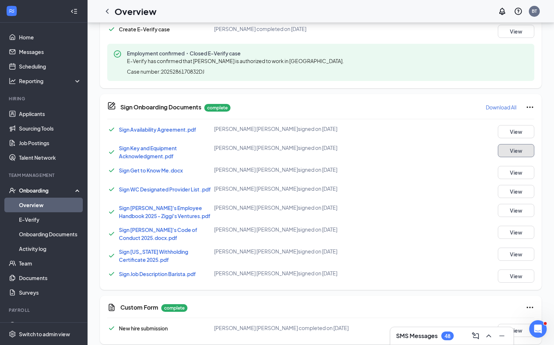
click at [419, 151] on button "View" at bounding box center [516, 150] width 36 height 13
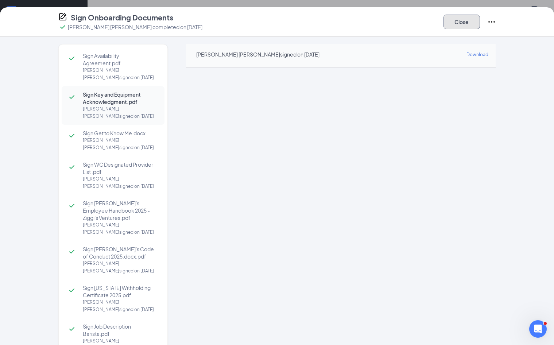
click at [419, 20] on button "Close" at bounding box center [462, 22] width 36 height 15
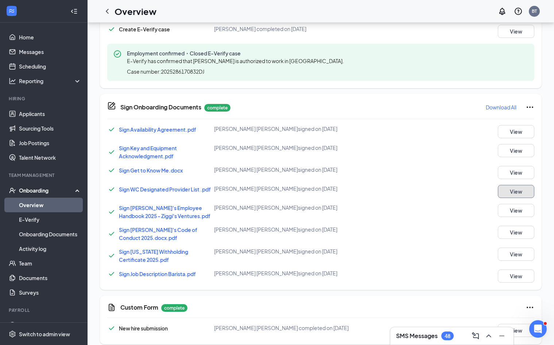
click at [419, 192] on button "View" at bounding box center [516, 191] width 36 height 13
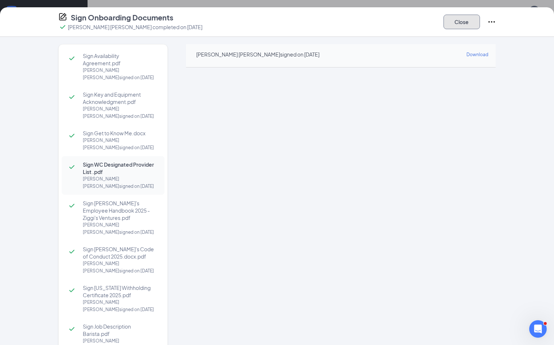
click at [419, 25] on button "Close" at bounding box center [462, 22] width 36 height 15
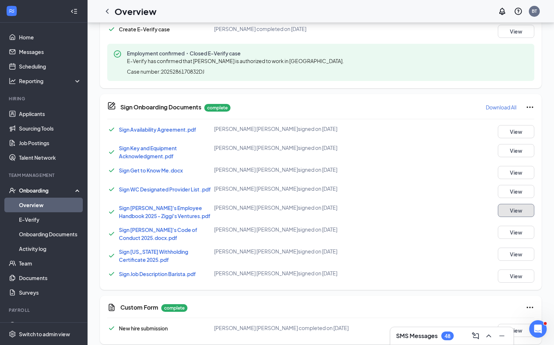
click at [419, 209] on button "View" at bounding box center [516, 210] width 36 height 13
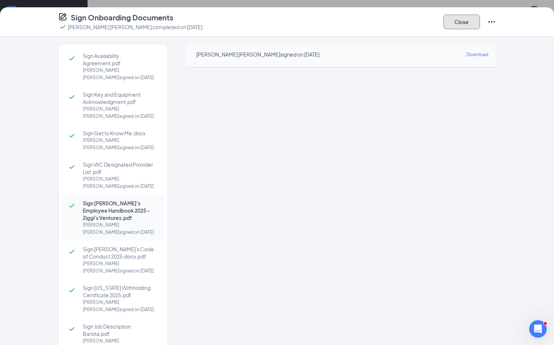
click at [419, 20] on button "Close" at bounding box center [462, 22] width 36 height 15
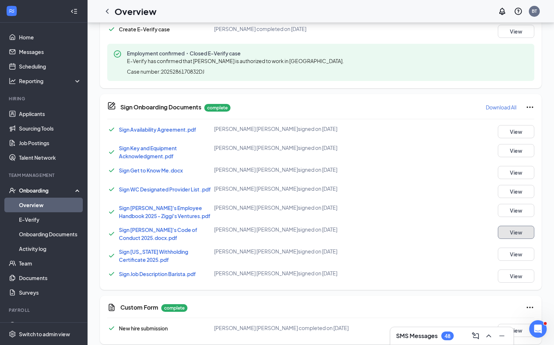
click at [419, 234] on button "View" at bounding box center [516, 232] width 36 height 13
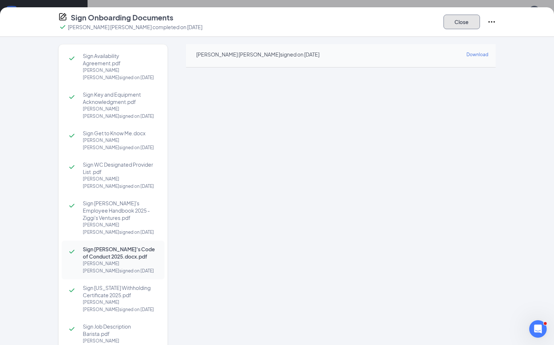
click at [419, 24] on button "Close" at bounding box center [462, 22] width 36 height 15
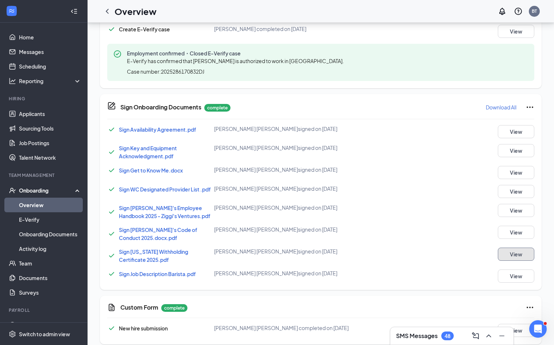
click at [419, 258] on button "View" at bounding box center [516, 254] width 36 height 13
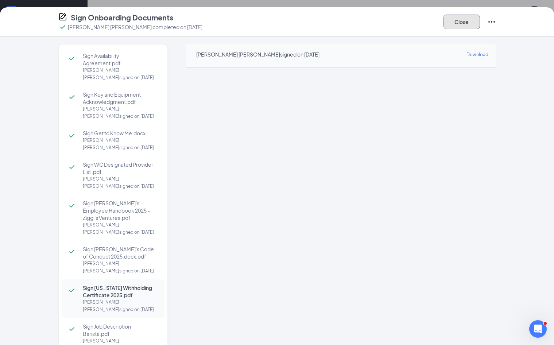
click at [419, 23] on button "Close" at bounding box center [462, 22] width 36 height 15
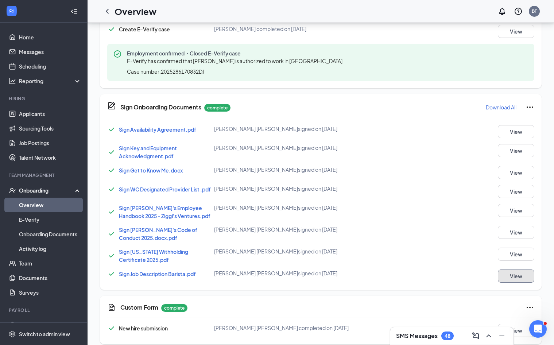
click at [419, 275] on button "View" at bounding box center [516, 276] width 36 height 13
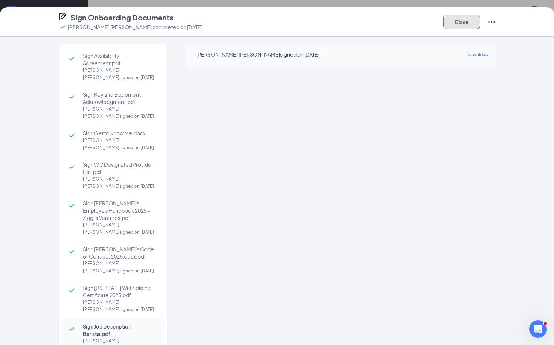
click at [419, 24] on button "Close" at bounding box center [462, 22] width 36 height 15
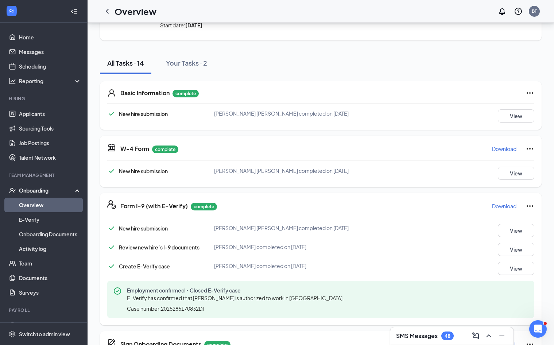
scroll to position [0, 0]
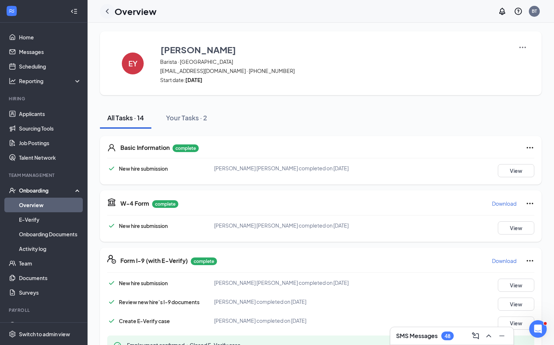
click at [106, 9] on icon "ChevronLeft" at bounding box center [107, 11] width 9 height 9
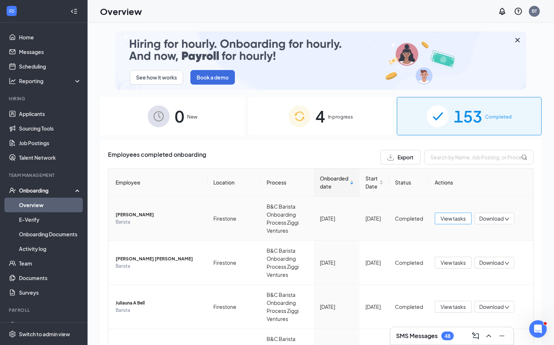
click at [419, 220] on span "View tasks" at bounding box center [453, 219] width 25 height 8
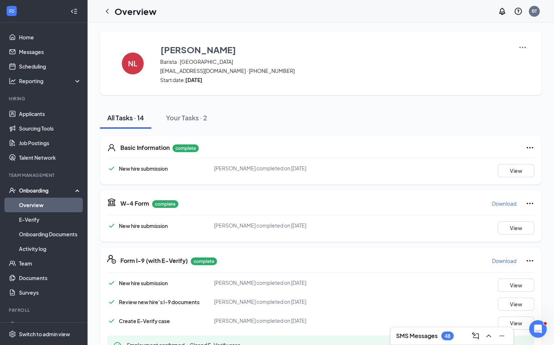
click at [419, 203] on p "Download" at bounding box center [504, 203] width 24 height 7
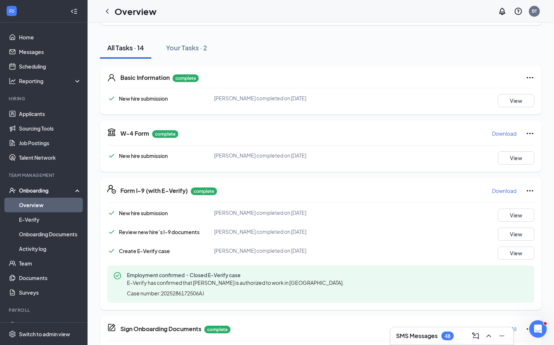
scroll to position [73, 0]
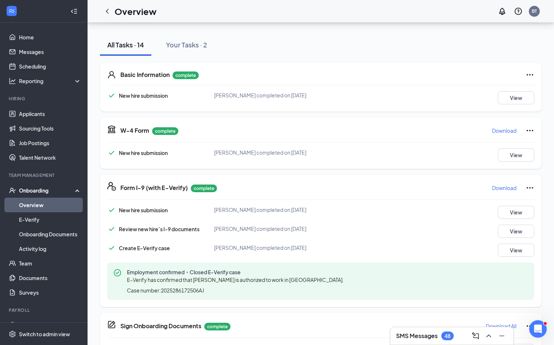
click at [419, 184] on p "Download" at bounding box center [504, 187] width 24 height 7
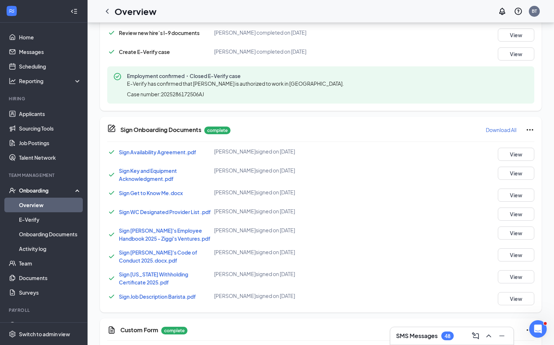
scroll to position [300, 0]
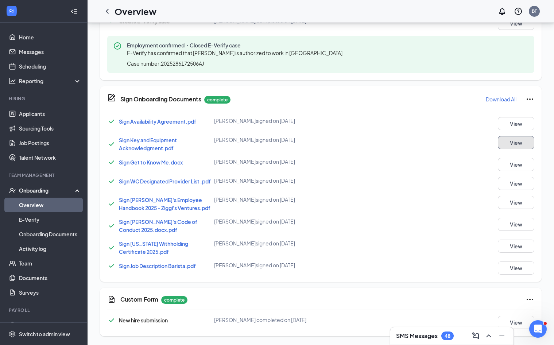
click at [419, 142] on button "View" at bounding box center [516, 142] width 36 height 13
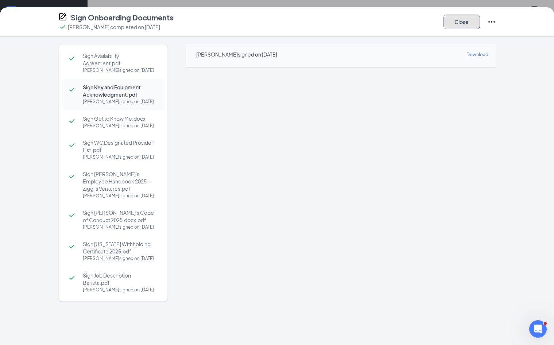
click at [419, 19] on button "Close" at bounding box center [462, 22] width 36 height 15
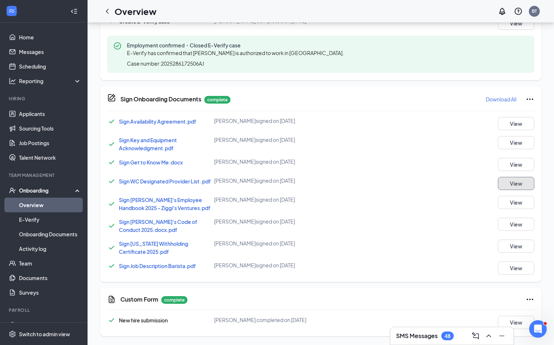
click at [419, 182] on button "View" at bounding box center [516, 183] width 36 height 13
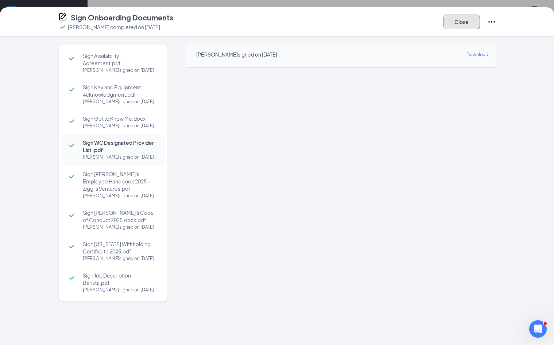
click at [419, 24] on button "Close" at bounding box center [462, 22] width 36 height 15
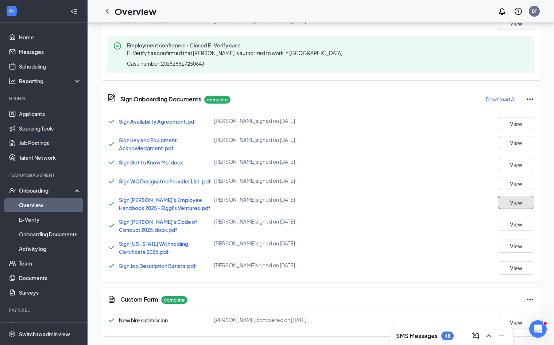
click at [419, 203] on button "View" at bounding box center [516, 202] width 36 height 13
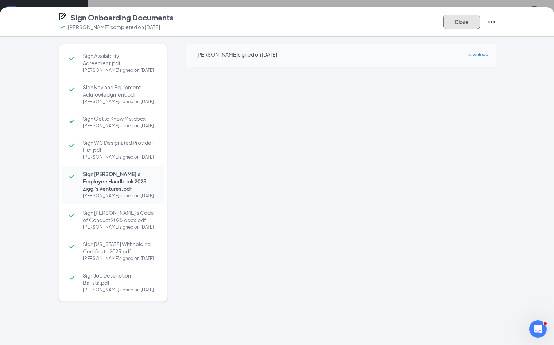
click at [419, 22] on button "Close" at bounding box center [462, 22] width 36 height 15
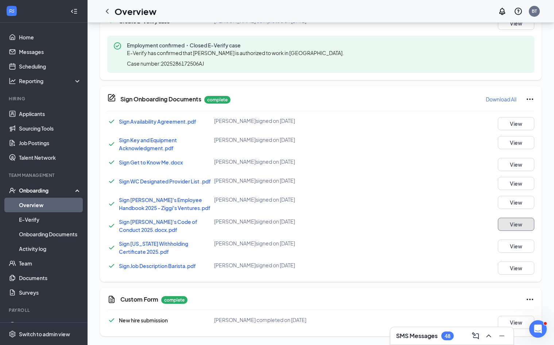
click at [419, 225] on button "View" at bounding box center [516, 224] width 36 height 13
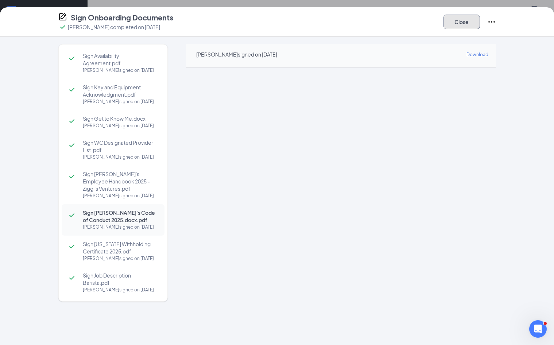
click at [419, 24] on button "Close" at bounding box center [462, 22] width 36 height 15
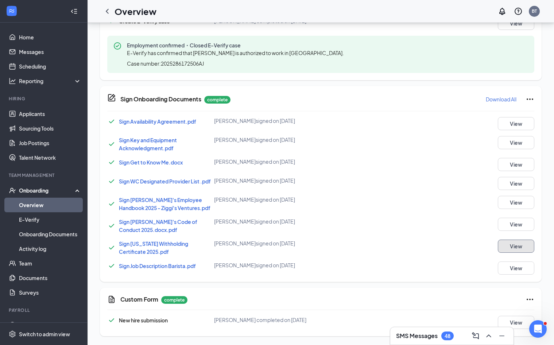
click at [419, 244] on button "View" at bounding box center [516, 246] width 36 height 13
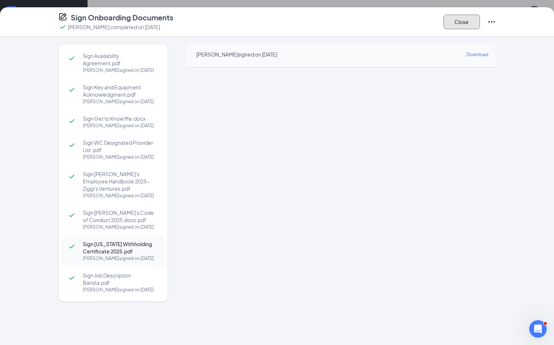
click at [419, 19] on button "Close" at bounding box center [462, 22] width 36 height 15
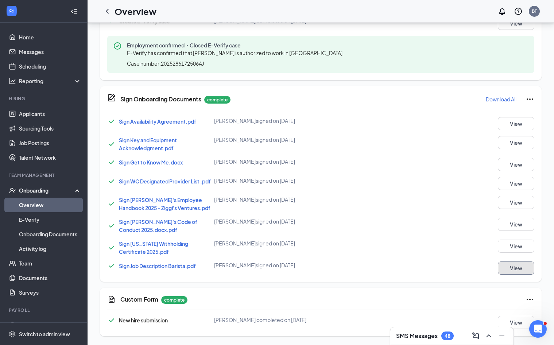
click at [419, 269] on button "View" at bounding box center [516, 268] width 36 height 13
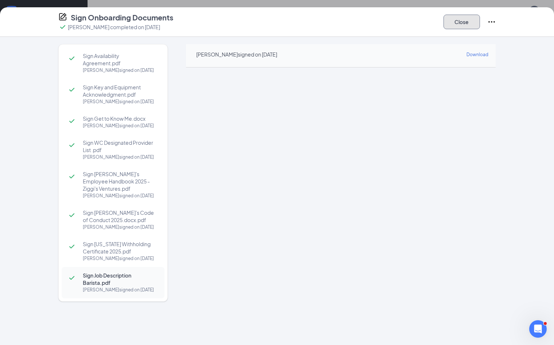
click at [419, 24] on button "Close" at bounding box center [462, 22] width 36 height 15
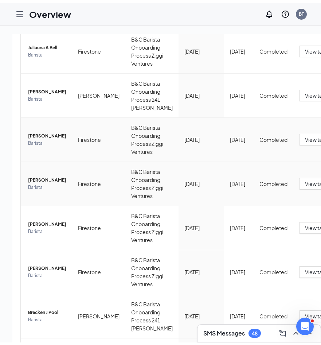
scroll to position [328, 0]
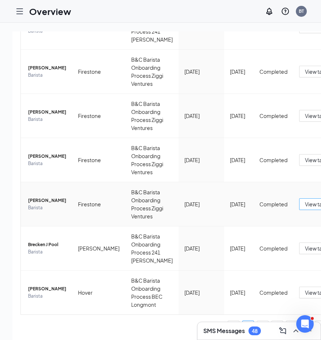
click at [305, 208] on span "View tasks" at bounding box center [317, 204] width 25 height 8
